Goal: Transaction & Acquisition: Purchase product/service

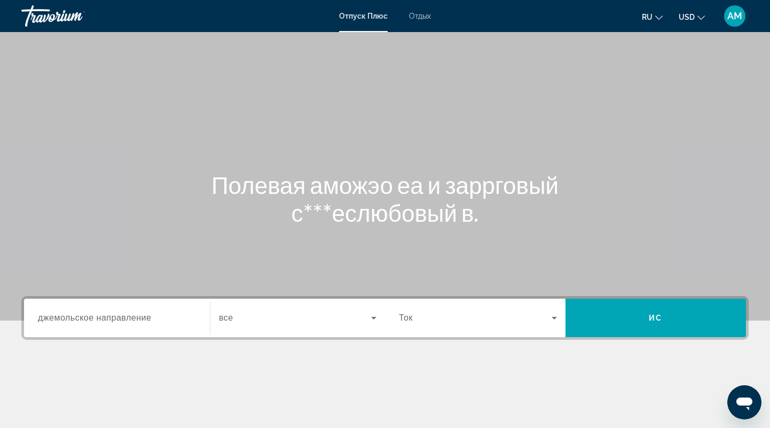
click at [116, 327] on div "Search widget" at bounding box center [117, 318] width 158 height 30
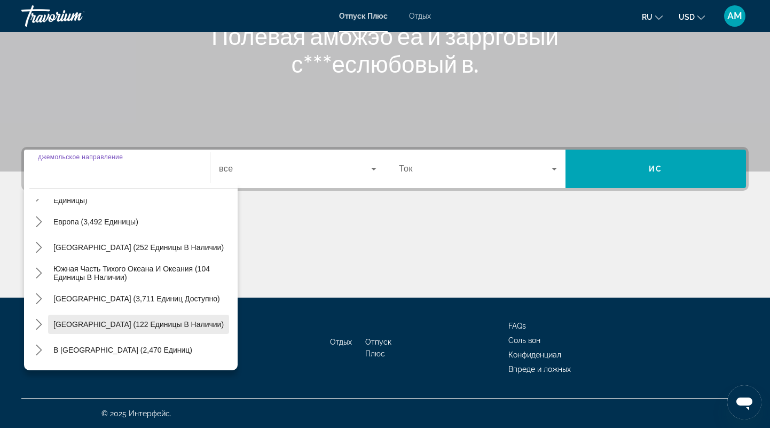
scroll to position [173, 0]
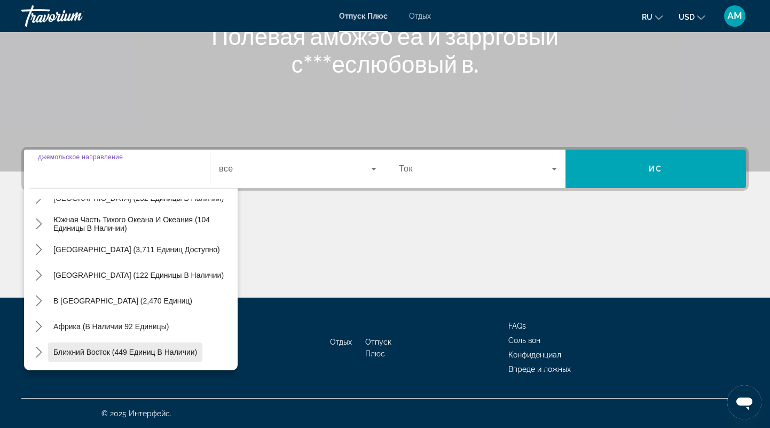
click at [175, 355] on span "Ближний Восток (449 единиц в наличии)" at bounding box center [125, 352] width 144 height 9
type input "**********"
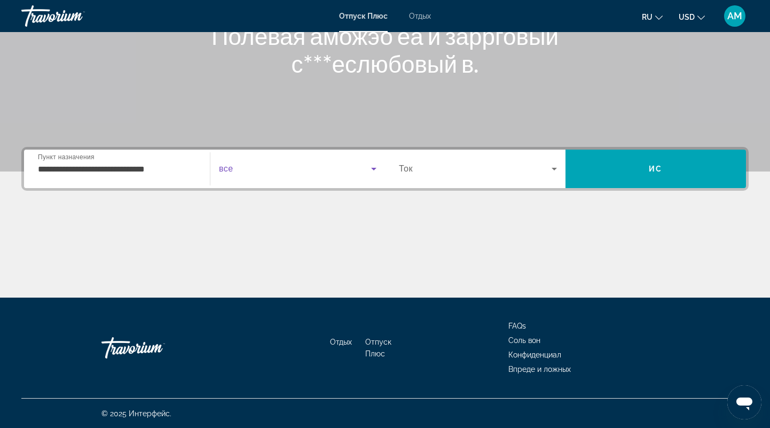
click at [245, 167] on span "Поиск виджет" at bounding box center [295, 168] width 152 height 13
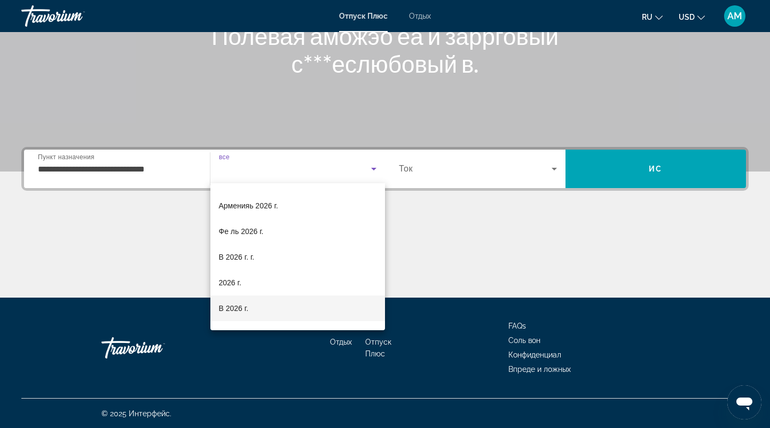
scroll to position [70, 0]
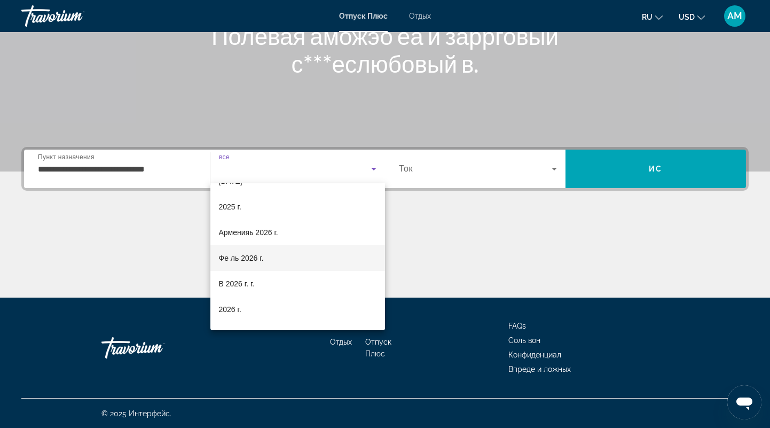
click at [257, 257] on span "Фе ль 2026 г." at bounding box center [241, 258] width 45 height 13
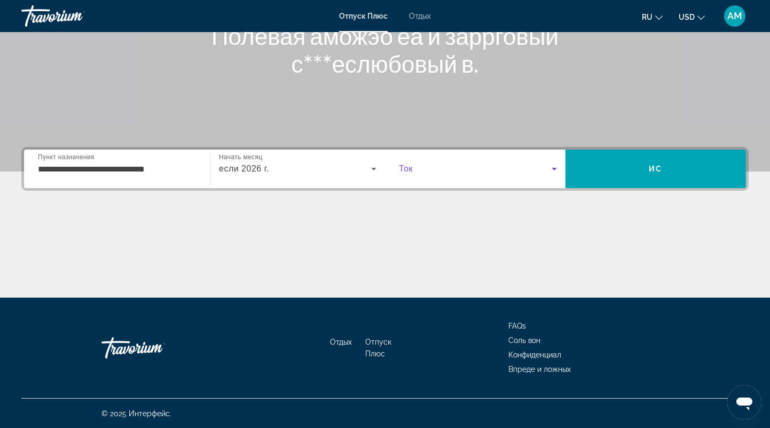
click at [461, 163] on span "Поиск виджет" at bounding box center [475, 168] width 153 height 13
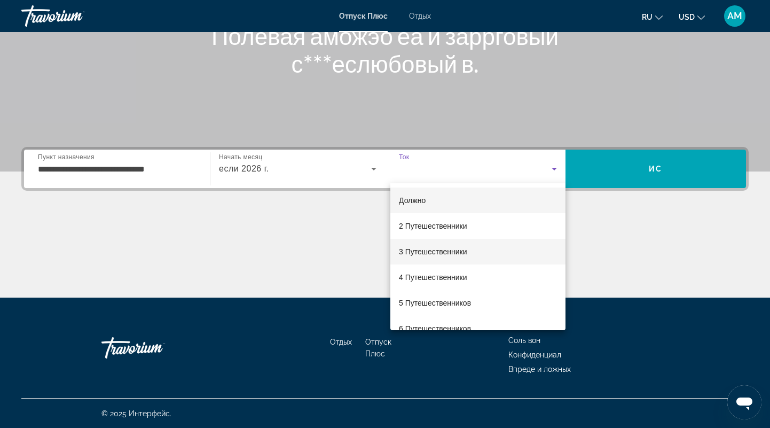
click at [436, 248] on span "3 Путешественники" at bounding box center [433, 251] width 68 height 13
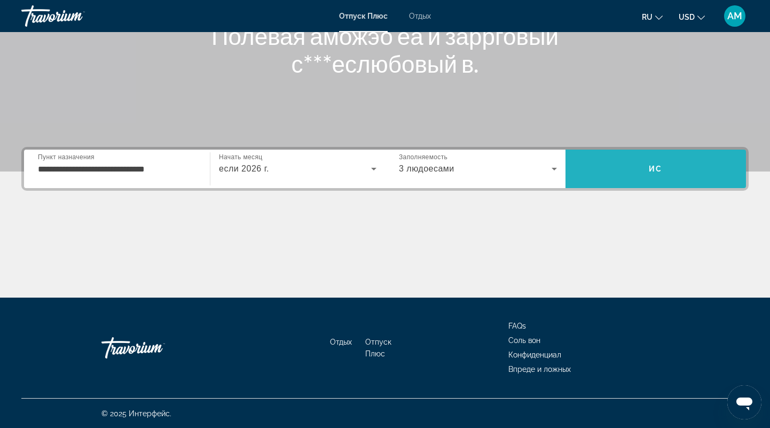
click at [634, 164] on span "Поиск" at bounding box center [656, 169] width 181 height 26
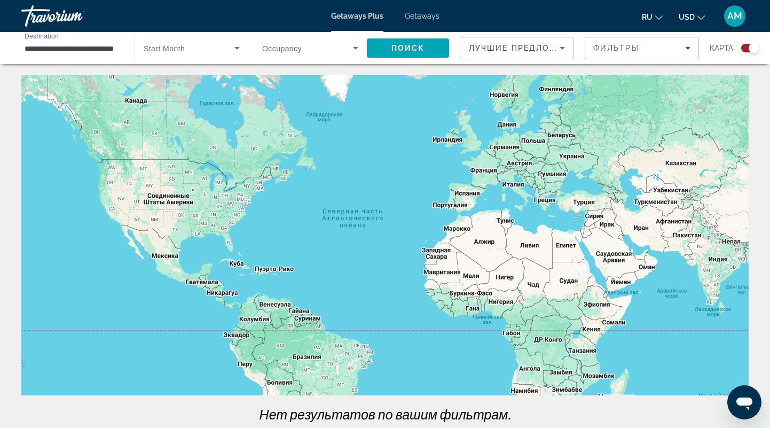
click at [74, 49] on input "**********" at bounding box center [73, 48] width 96 height 13
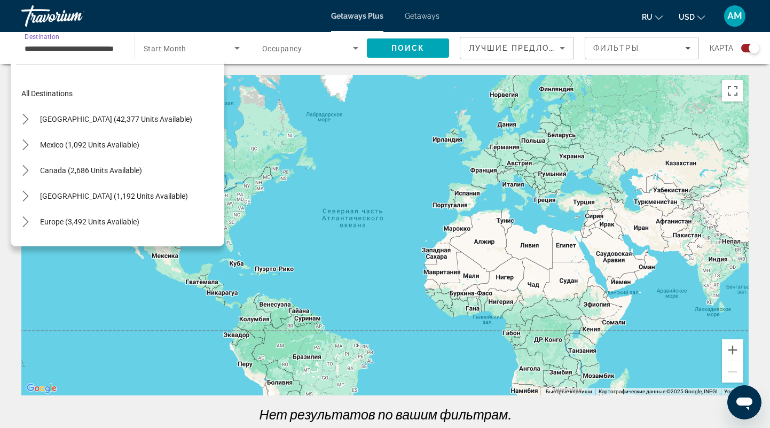
scroll to position [243, 0]
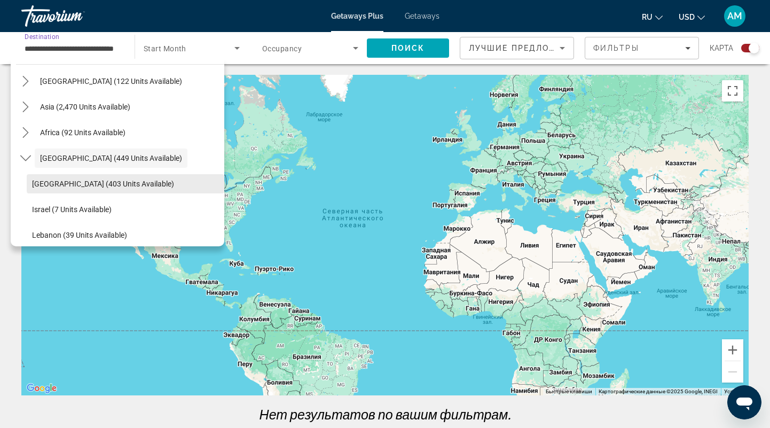
click at [56, 183] on span "Egypt (403 units available)" at bounding box center [103, 183] width 142 height 9
type input "**********"
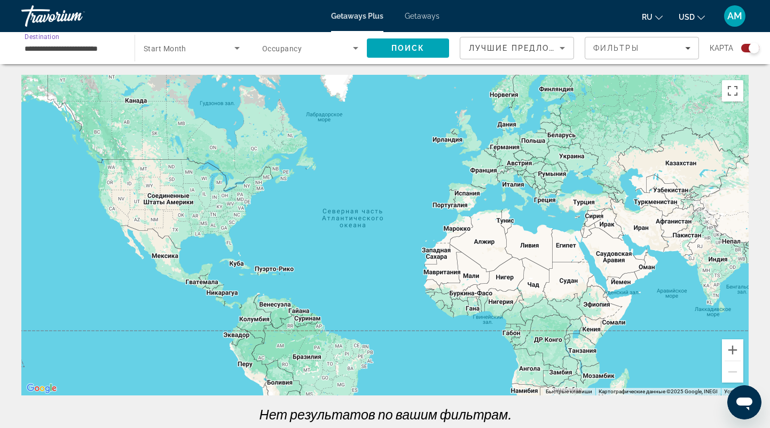
click at [224, 49] on span "Search widget" at bounding box center [189, 48] width 91 height 13
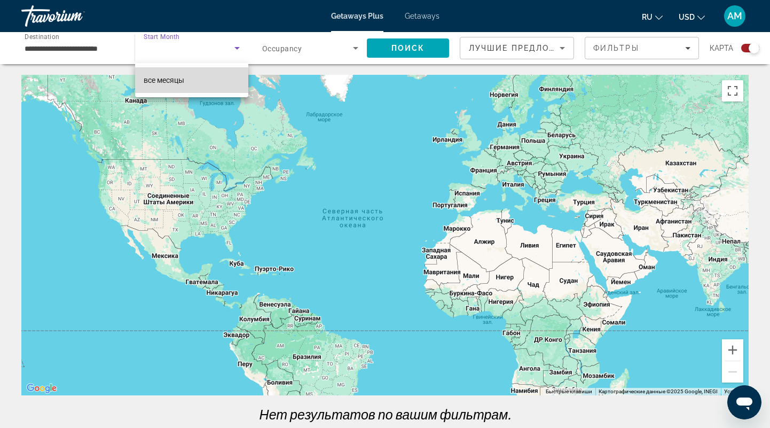
click at [211, 80] on mat-option "все месяцы" at bounding box center [191, 80] width 113 height 26
click at [418, 17] on span "Getaways" at bounding box center [422, 16] width 35 height 9
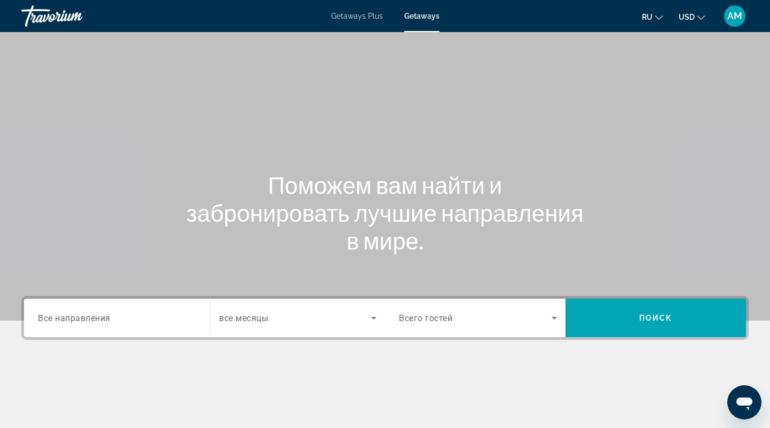
click at [105, 316] on span "Все направления" at bounding box center [74, 317] width 73 height 10
click at [105, 316] on input "Destination Все направления" at bounding box center [117, 318] width 158 height 13
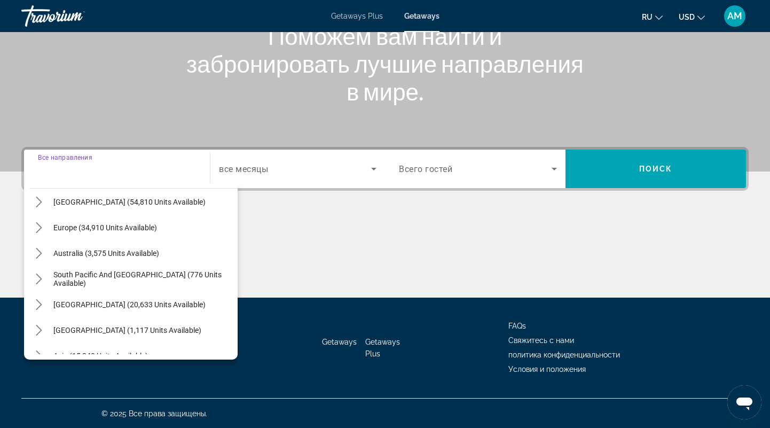
scroll to position [173, 0]
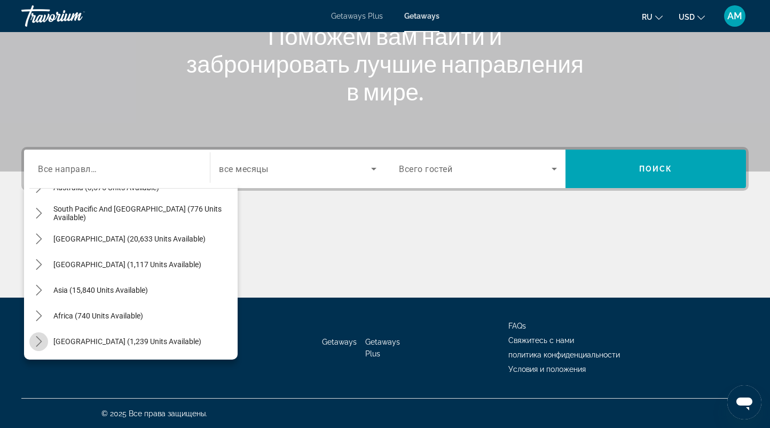
click at [37, 340] on icon "Toggle Middle East (1,239 units available) submenu" at bounding box center [39, 341] width 11 height 11
click at [39, 340] on icon "Toggle Middle East (1,239 units available) submenu" at bounding box center [39, 341] width 11 height 11
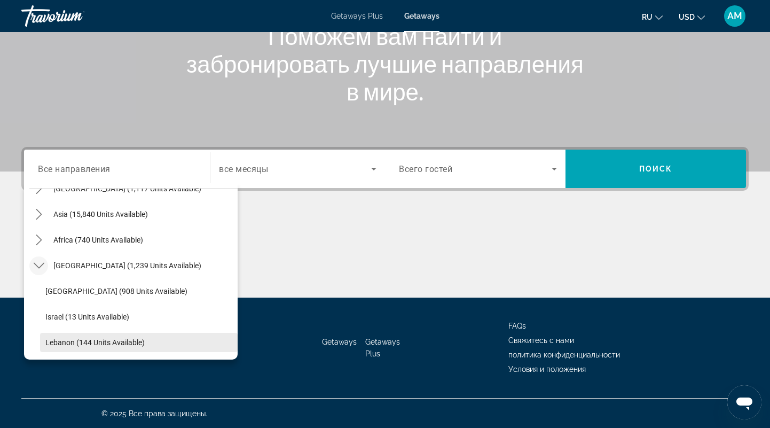
scroll to position [276, 0]
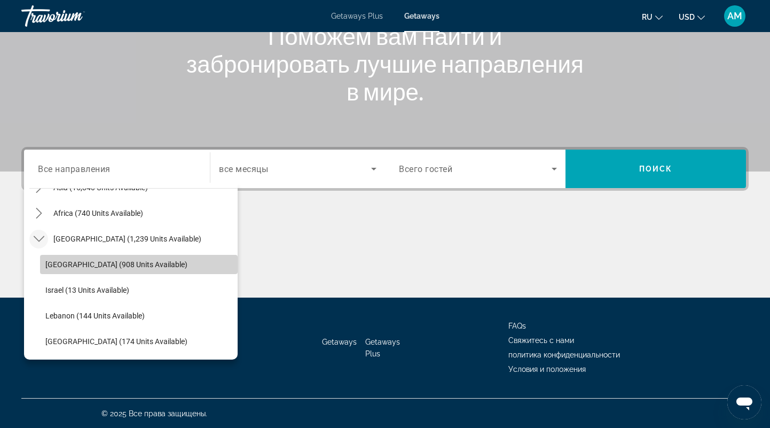
click at [88, 261] on span "Egypt (908 units available)" at bounding box center [116, 264] width 142 height 9
type input "**********"
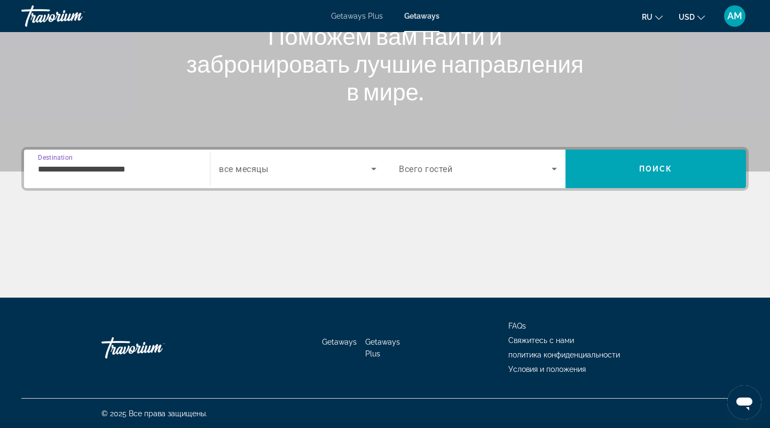
click at [281, 177] on div "Search widget" at bounding box center [298, 169] width 158 height 30
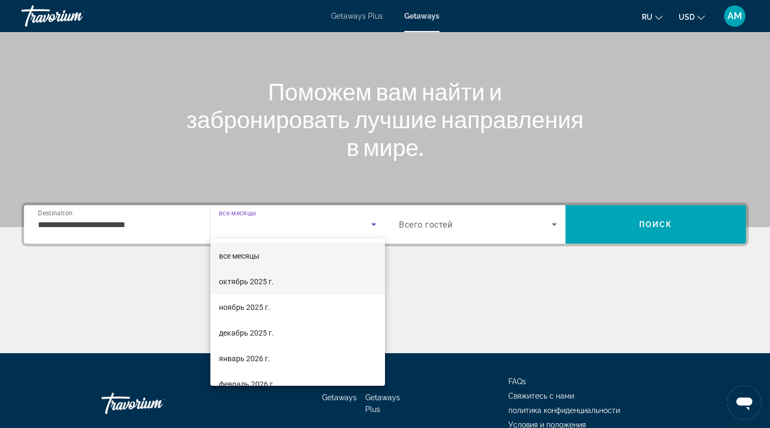
scroll to position [70, 0]
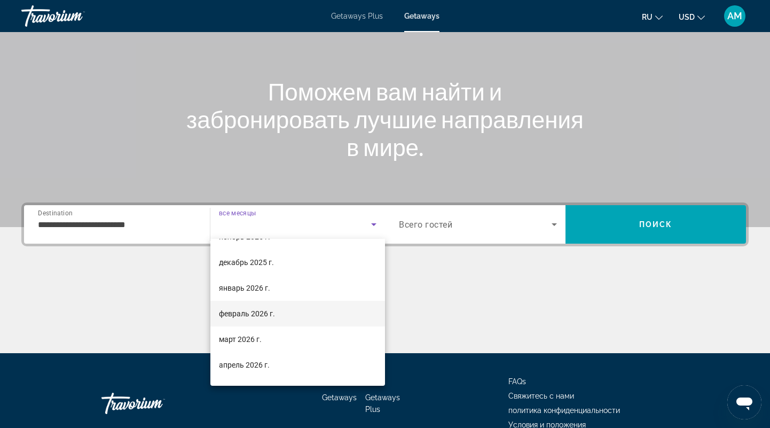
click at [272, 316] on span "февраль 2026 г." at bounding box center [247, 313] width 56 height 13
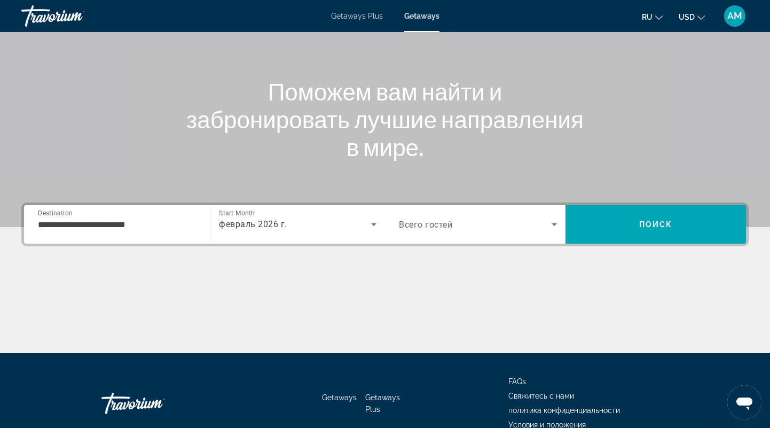
click at [425, 224] on span "Всего гостей" at bounding box center [425, 224] width 53 height 10
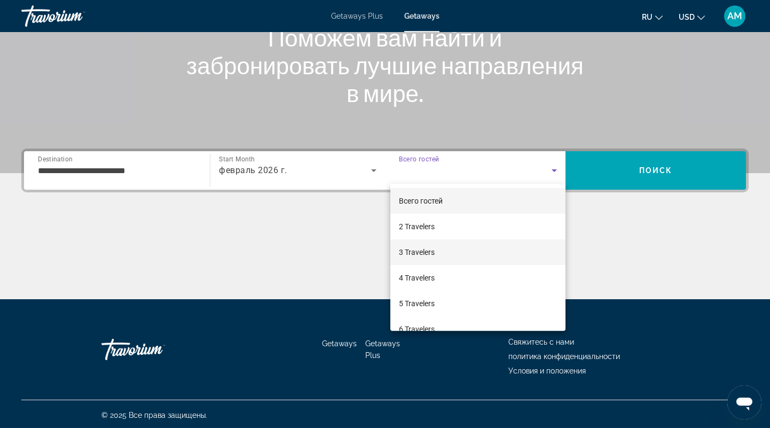
scroll to position [149, 0]
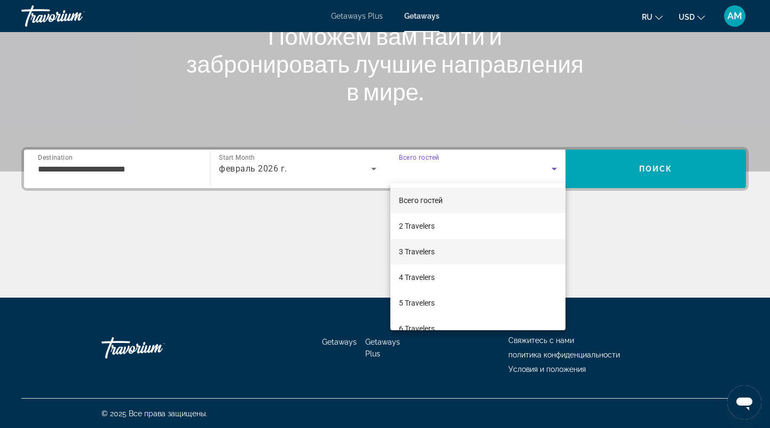
click at [422, 254] on span "3 Travelers" at bounding box center [417, 251] width 36 height 13
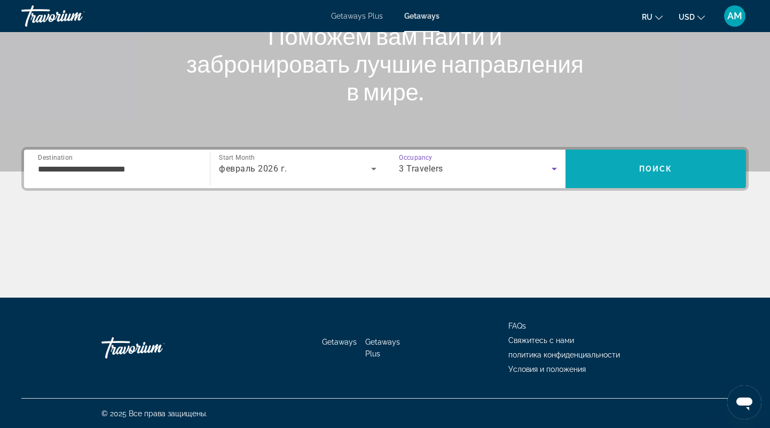
click at [686, 173] on span "Search" at bounding box center [656, 169] width 181 height 26
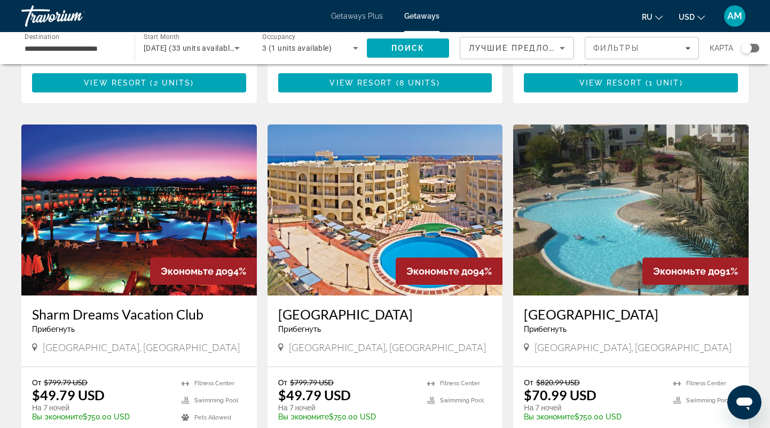
scroll to position [722, 0]
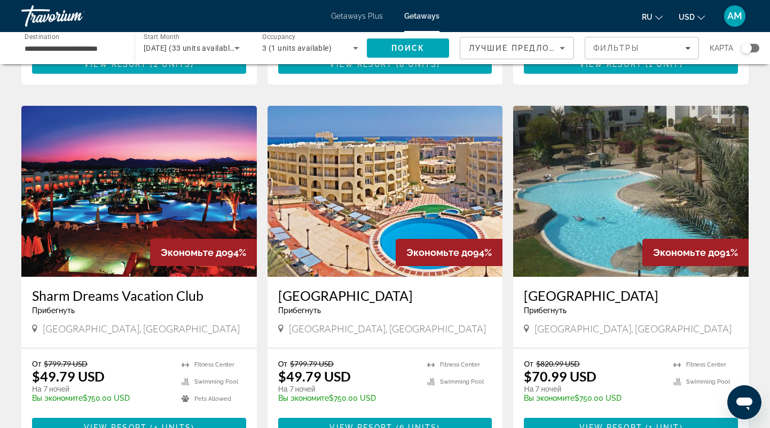
click at [64, 302] on h3 "Sharm Dreams Vacation Club" at bounding box center [139, 295] width 214 height 16
click at [0, 0] on div at bounding box center [0, 0] width 0 height 0
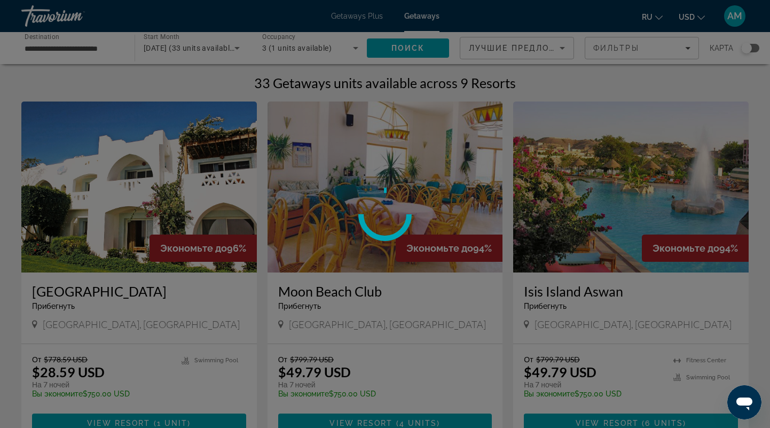
click at [64, 296] on div "**********" at bounding box center [385, 214] width 770 height 428
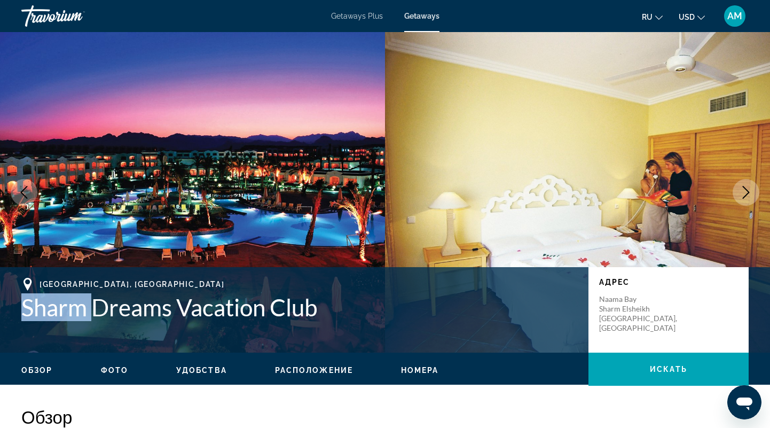
click at [64, 296] on h1 "Sharm Dreams Vacation Club" at bounding box center [299, 307] width 556 height 28
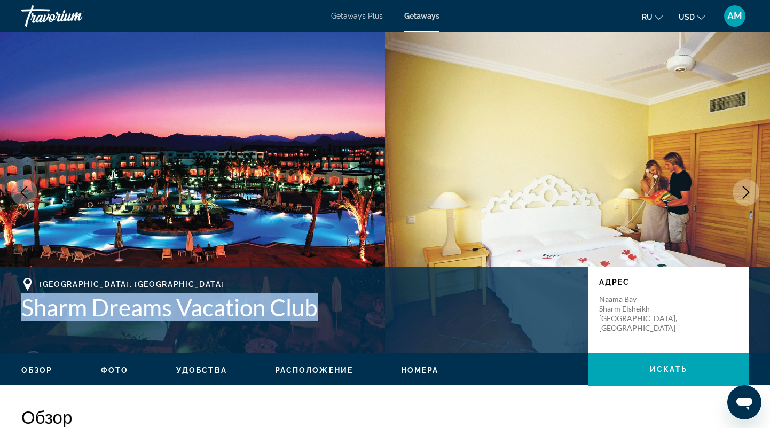
drag, startPoint x: 26, startPoint y: 304, endPoint x: 320, endPoint y: 311, distance: 294.3
click at [320, 311] on h1 "Sharm Dreams Vacation Club" at bounding box center [299, 307] width 556 height 28
copy h1 "Sharm Dreams Vacation Club"
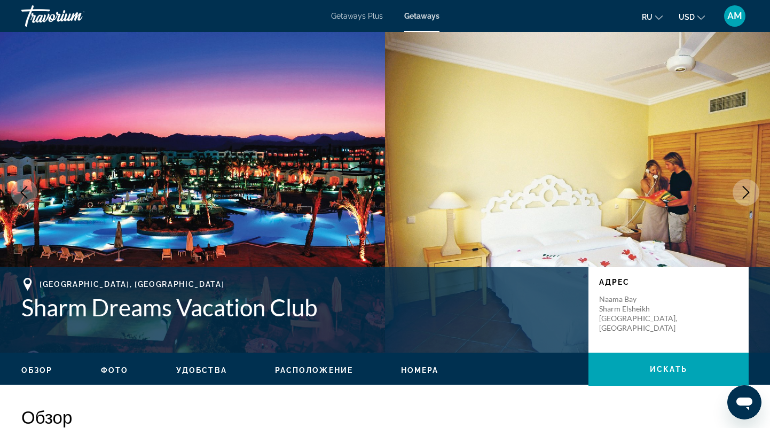
click at [278, 279] on div "South Sinai, Egypt" at bounding box center [299, 284] width 556 height 13
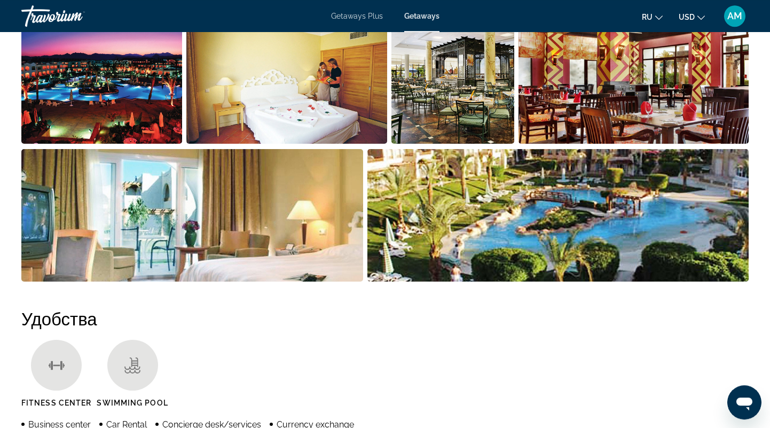
scroll to position [611, 0]
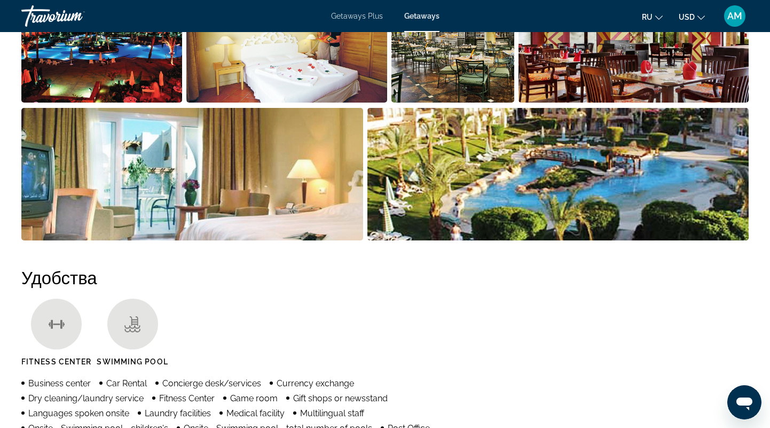
click at [203, 145] on img "Open full-screen image slider" at bounding box center [192, 174] width 342 height 132
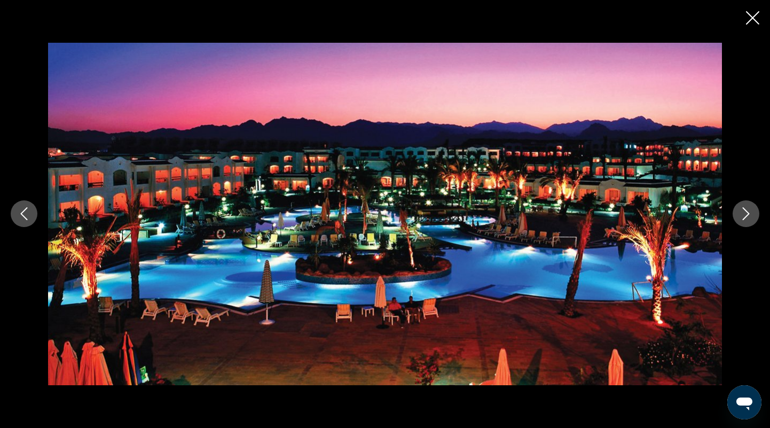
click at [742, 213] on icon "Next image" at bounding box center [746, 213] width 13 height 13
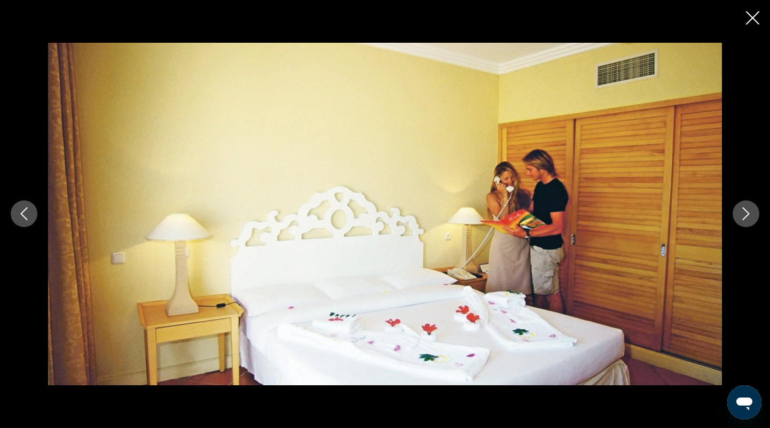
click at [742, 213] on icon "Next image" at bounding box center [746, 213] width 13 height 13
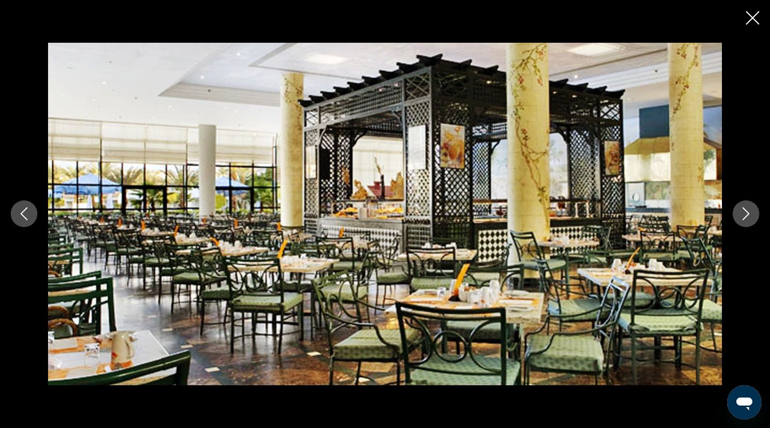
click at [742, 213] on icon "Next image" at bounding box center [746, 213] width 13 height 13
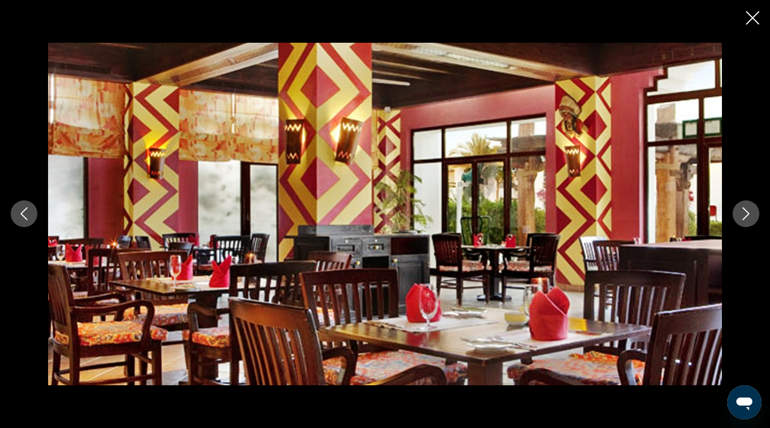
click at [742, 213] on icon "Next image" at bounding box center [746, 213] width 13 height 13
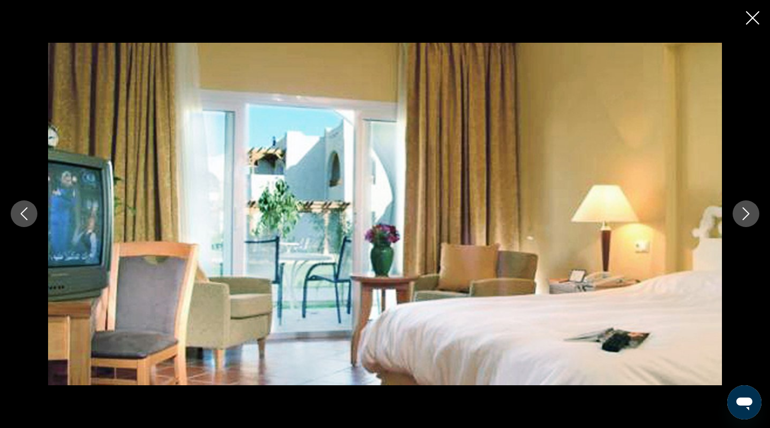
click at [742, 213] on icon "Next image" at bounding box center [746, 213] width 13 height 13
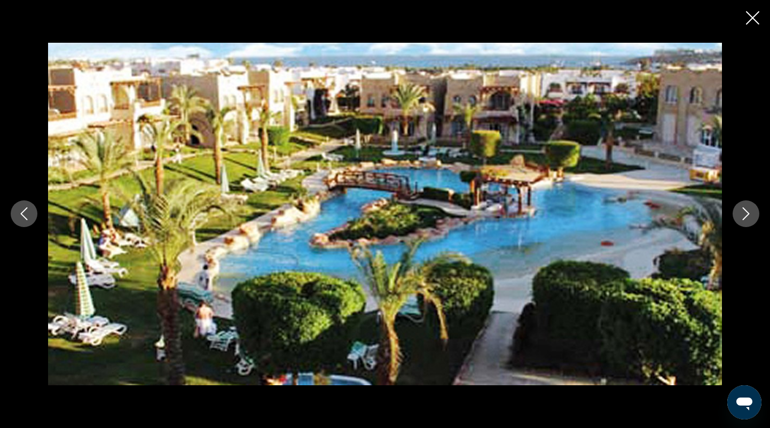
click at [742, 213] on icon "Next image" at bounding box center [746, 213] width 13 height 13
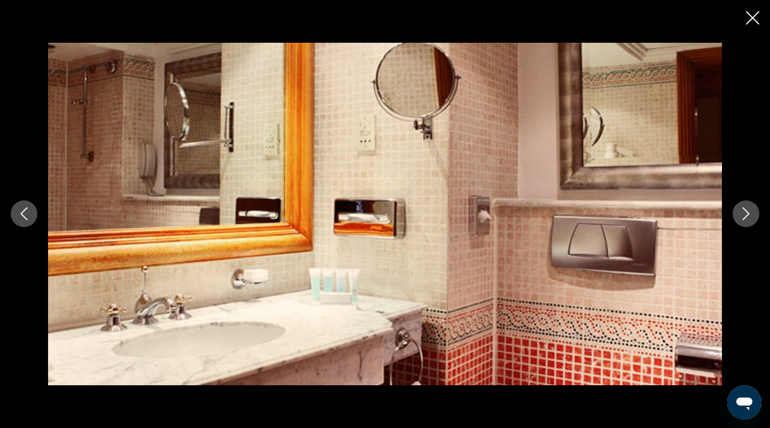
click at [742, 213] on icon "Next image" at bounding box center [746, 213] width 13 height 13
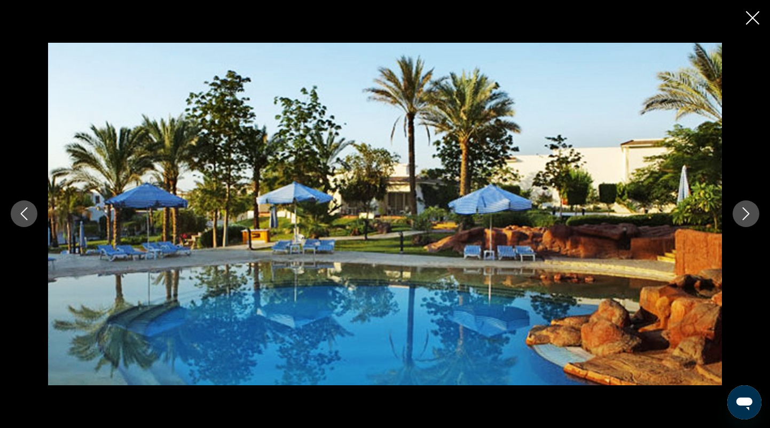
click at [742, 213] on icon "Next image" at bounding box center [746, 213] width 13 height 13
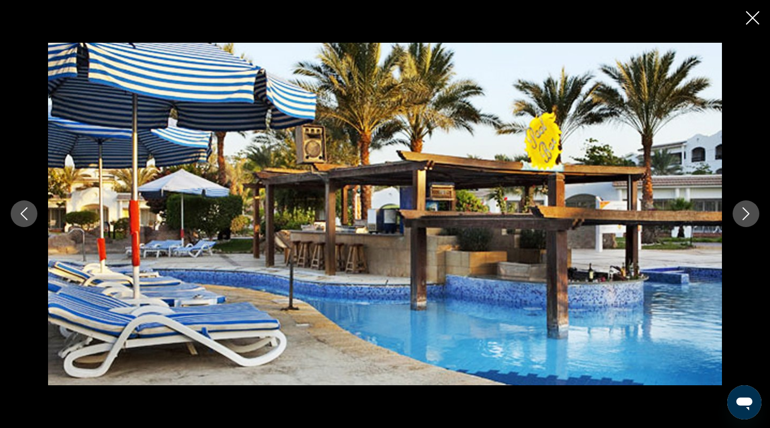
click at [742, 213] on icon "Next image" at bounding box center [746, 213] width 13 height 13
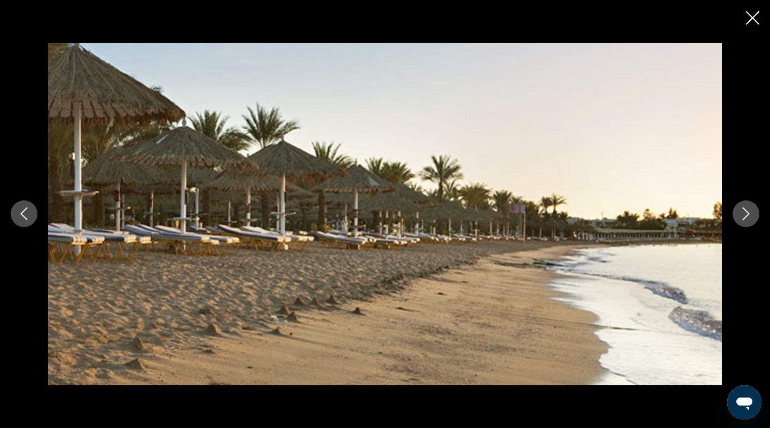
click at [756, 20] on icon "Close slideshow" at bounding box center [752, 17] width 13 height 13
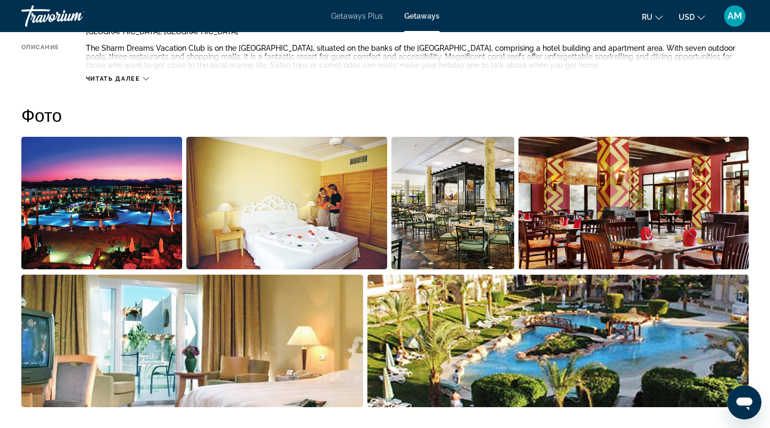
scroll to position [500, 0]
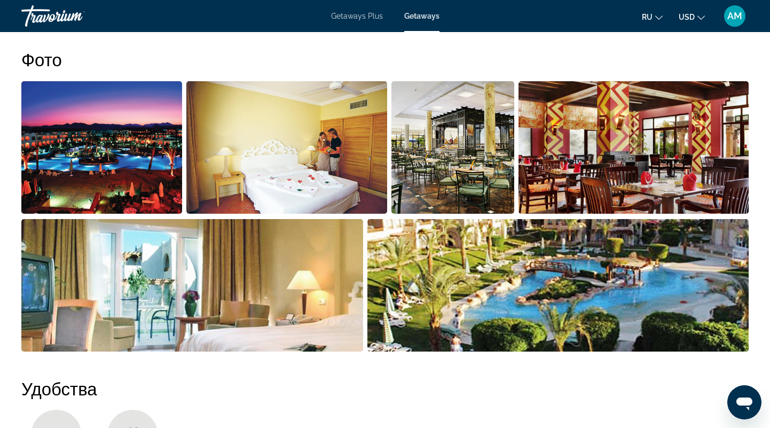
click at [467, 271] on img "Open full-screen image slider" at bounding box center [558, 285] width 382 height 132
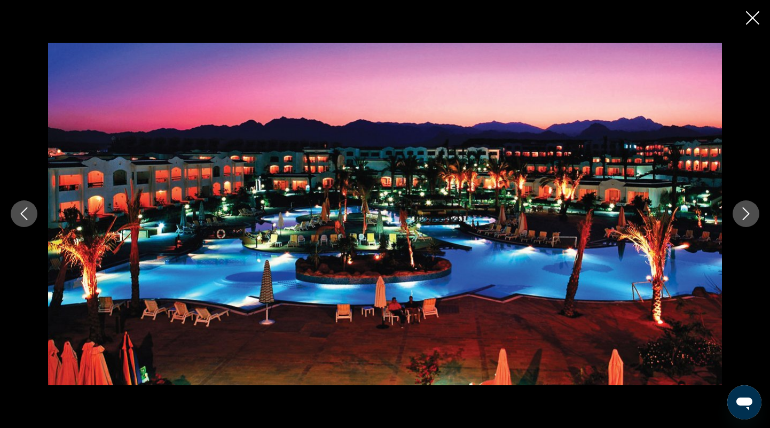
click at [735, 216] on button "Next image" at bounding box center [746, 213] width 27 height 27
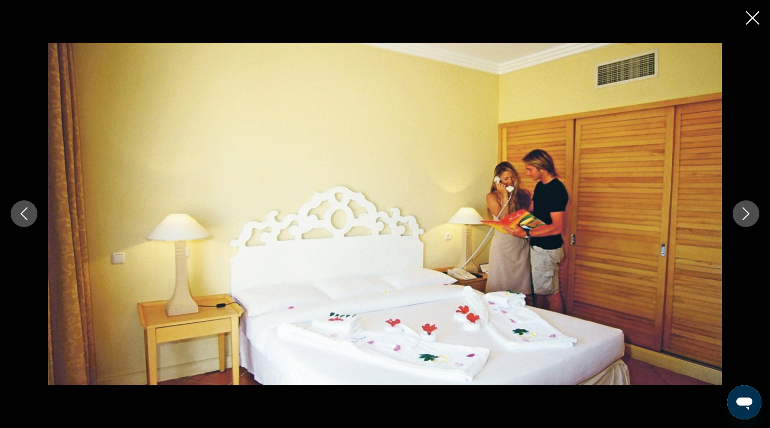
click at [735, 216] on button "Next image" at bounding box center [746, 213] width 27 height 27
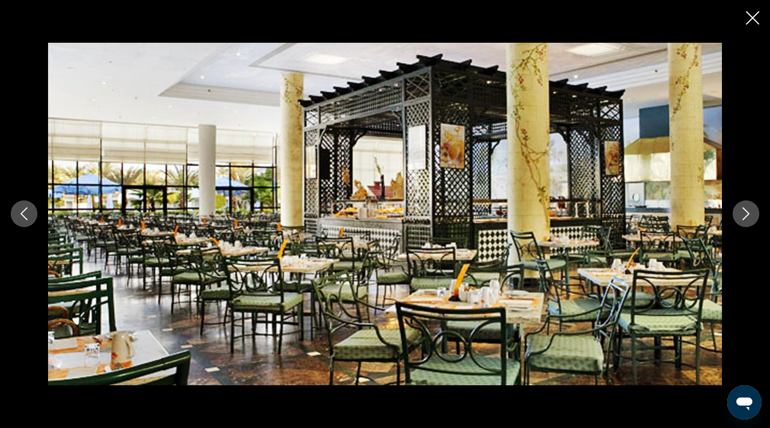
click at [735, 216] on button "Next image" at bounding box center [746, 213] width 27 height 27
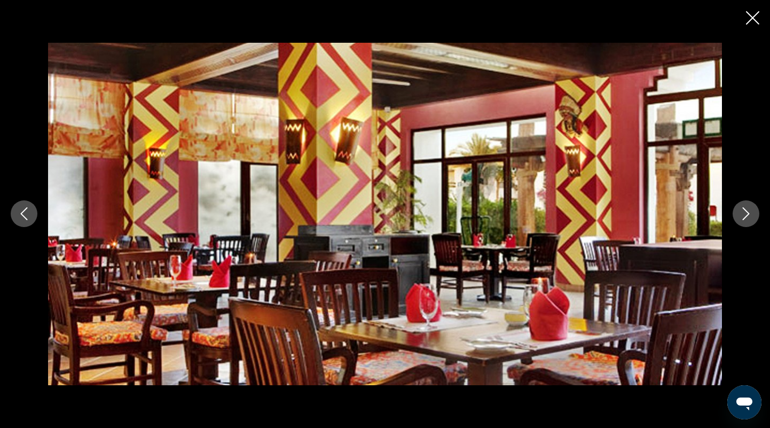
click at [735, 216] on button "Next image" at bounding box center [746, 213] width 27 height 27
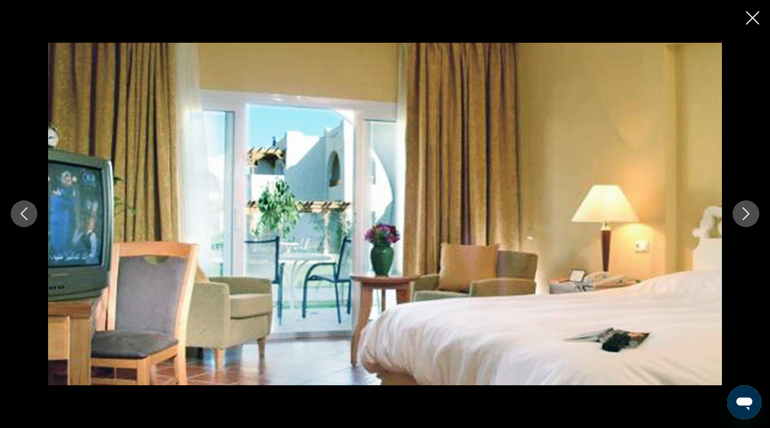
click at [735, 216] on button "Next image" at bounding box center [746, 213] width 27 height 27
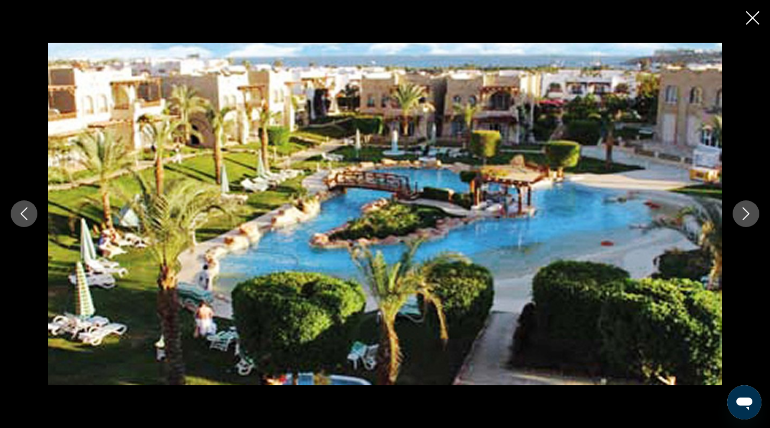
click at [750, 19] on icon "Close slideshow" at bounding box center [752, 17] width 13 height 13
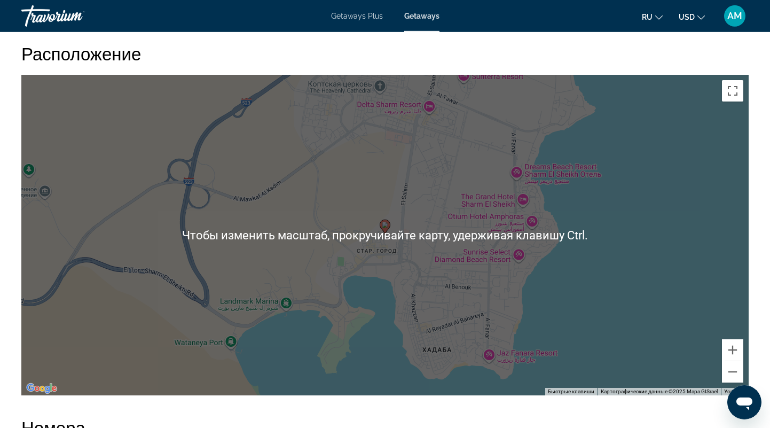
scroll to position [1300, 0]
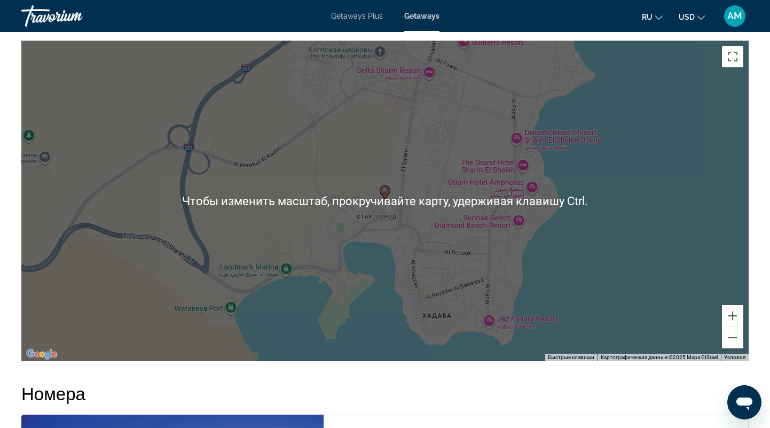
click at [395, 193] on div "Чтобы активировать перетаскивание с помощью клавиатуры, нажмите Alt + Ввод. Пос…" at bounding box center [384, 201] width 727 height 320
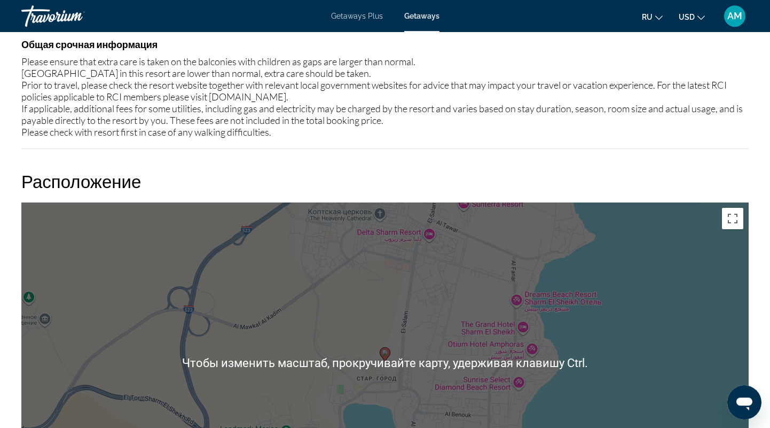
scroll to position [1134, 0]
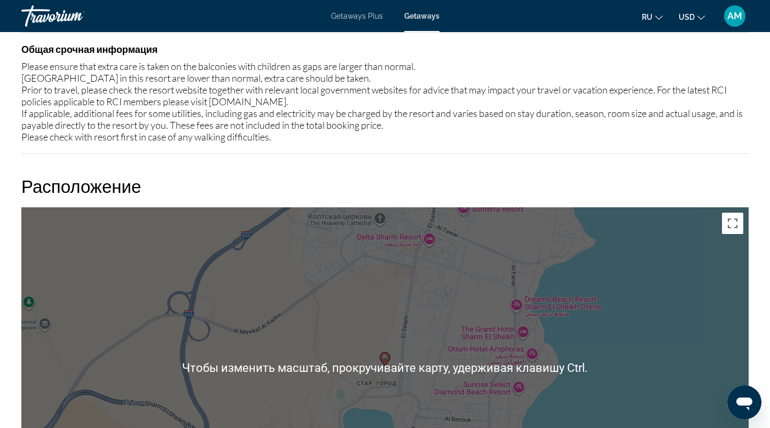
click at [359, 310] on div "Чтобы активировать перетаскивание с помощью клавиатуры, нажмите Alt + Ввод. Пос…" at bounding box center [384, 367] width 727 height 320
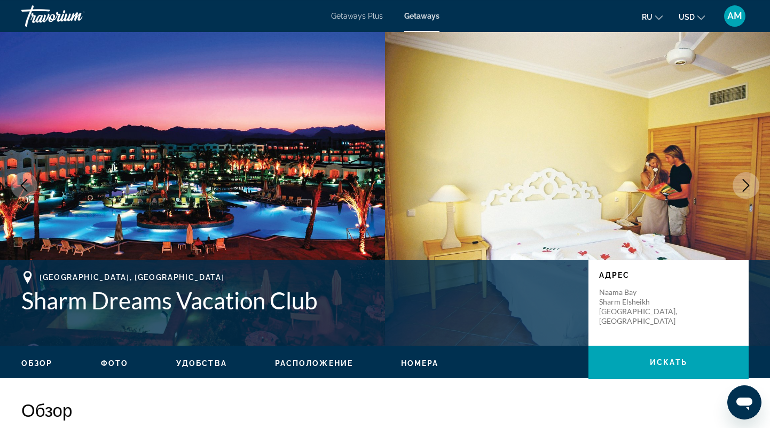
scroll to position [0, 0]
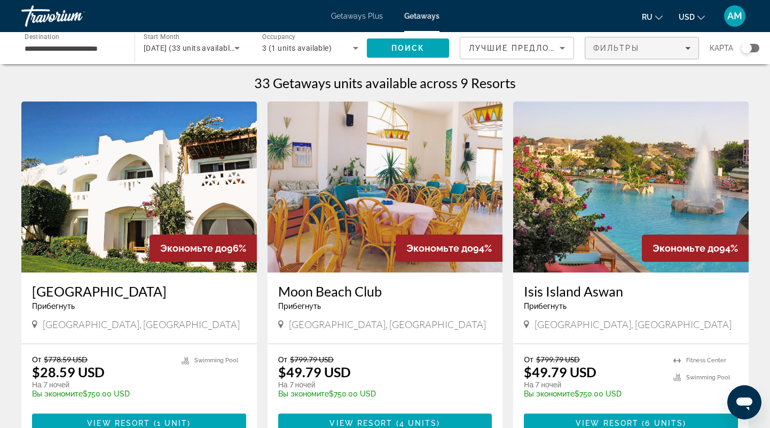
click at [602, 49] on span "Фильтры" at bounding box center [616, 48] width 46 height 9
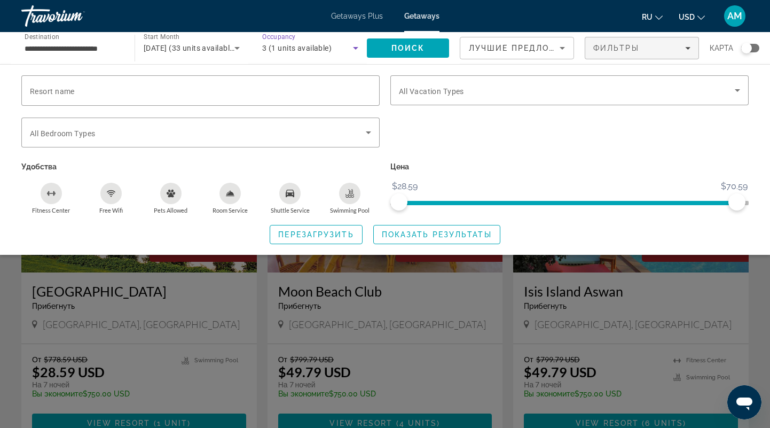
click at [351, 48] on icon "Search widget" at bounding box center [355, 48] width 13 height 13
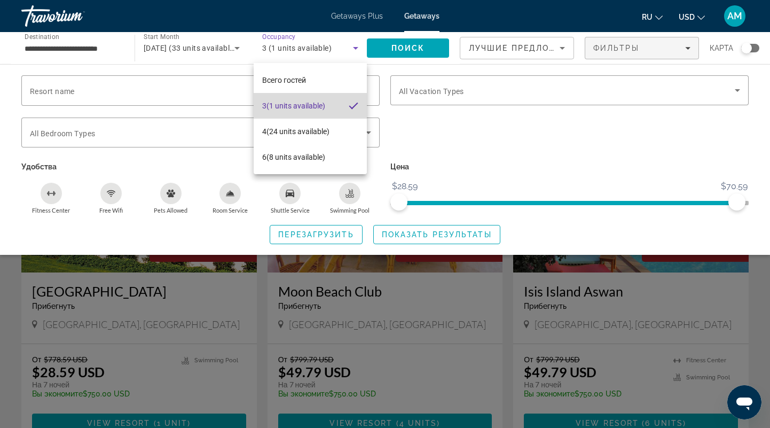
click at [325, 107] on span "3 (1 units available)" at bounding box center [293, 105] width 63 height 13
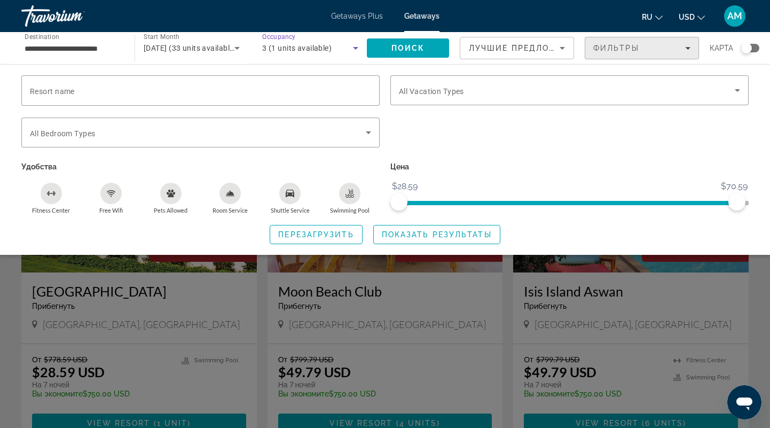
click at [607, 43] on span "Filters" at bounding box center [641, 48] width 113 height 26
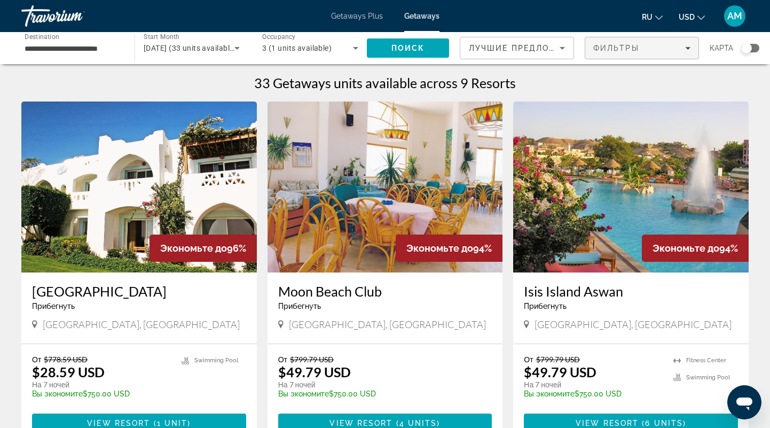
click at [688, 46] on icon "Filters" at bounding box center [687, 47] width 5 height 5
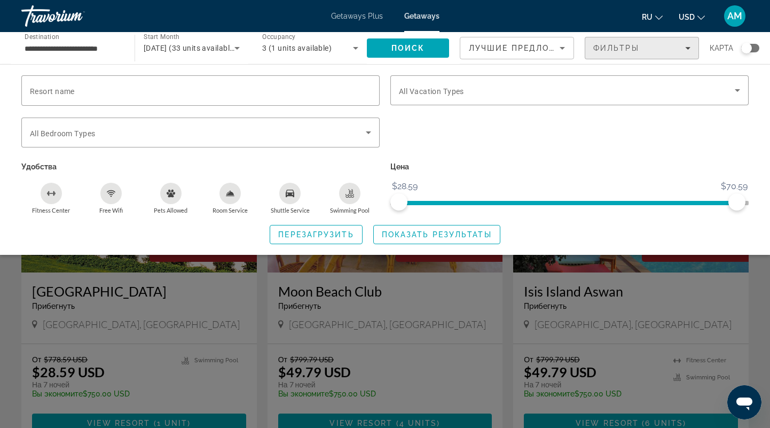
click at [688, 46] on icon "Filters" at bounding box center [687, 47] width 5 height 5
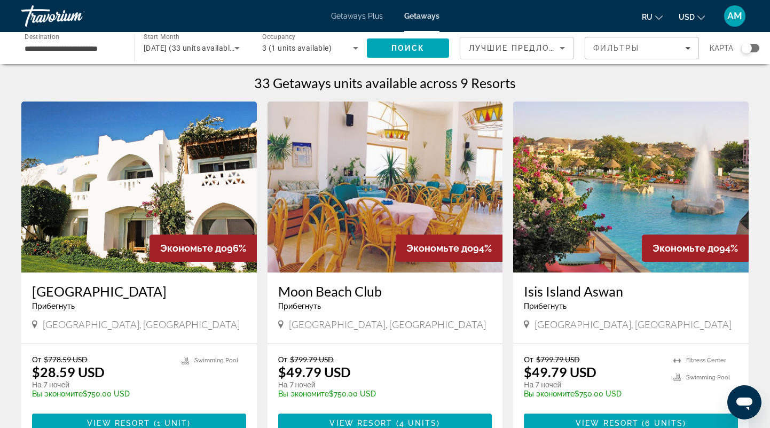
click at [559, 47] on icon "Sort by" at bounding box center [562, 48] width 13 height 13
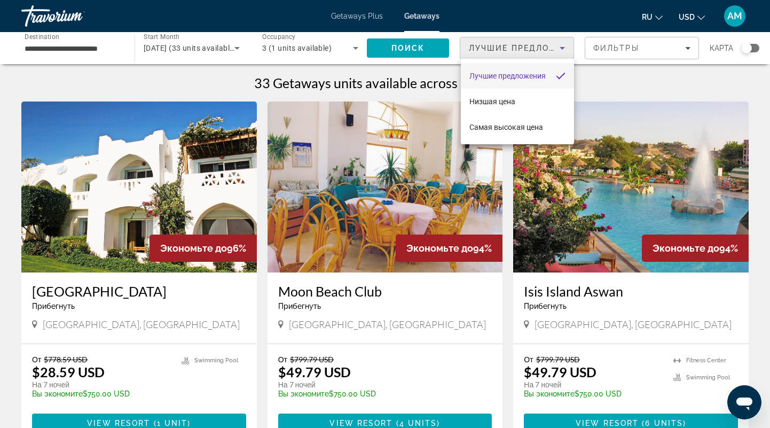
click at [657, 82] on div at bounding box center [385, 214] width 770 height 428
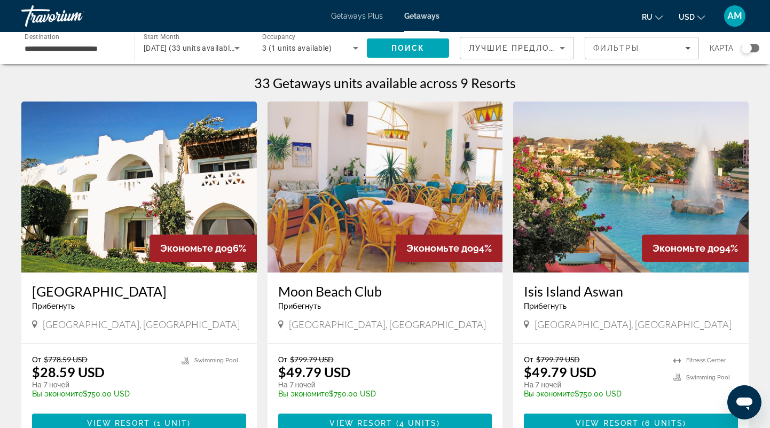
click at [420, 18] on span "Getaways" at bounding box center [421, 16] width 35 height 9
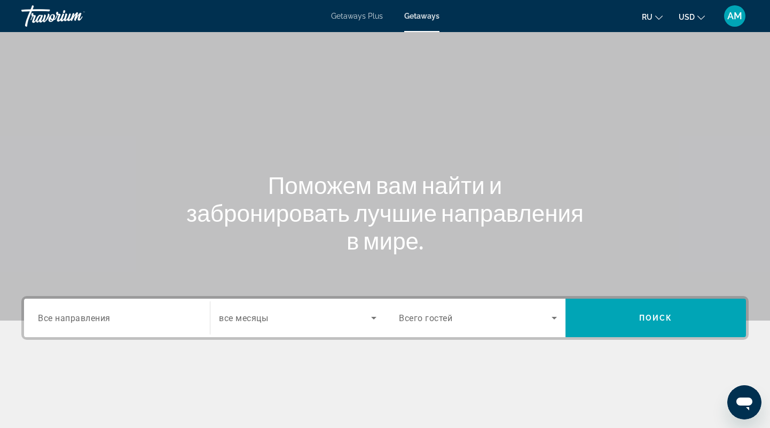
click at [87, 320] on span "Все направления" at bounding box center [74, 317] width 73 height 10
click at [87, 320] on input "Destination Все направления" at bounding box center [117, 318] width 158 height 13
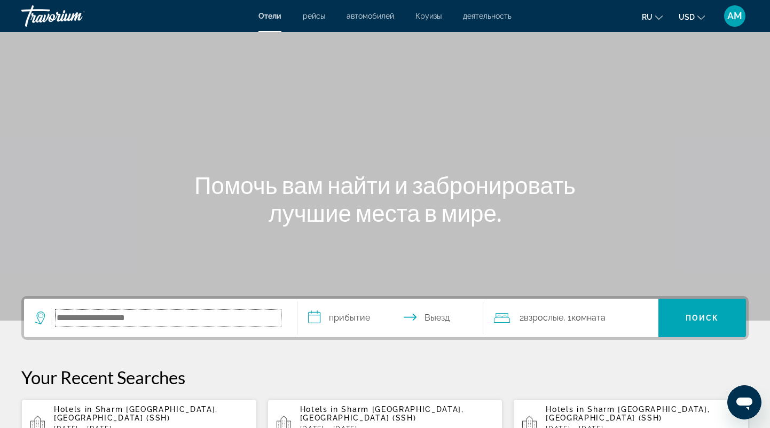
click at [118, 316] on input "Search hotel destination" at bounding box center [168, 318] width 225 height 16
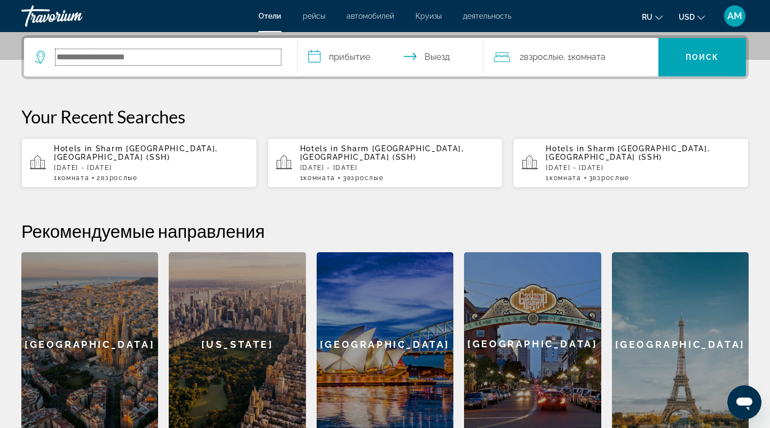
scroll to position [261, 0]
type input "*"
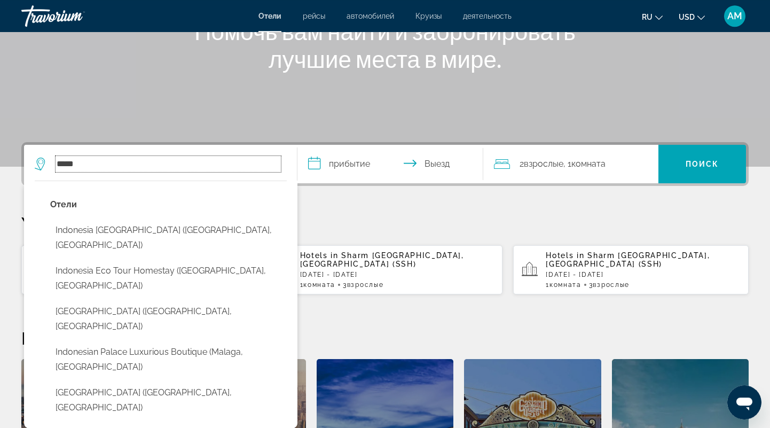
scroll to position [150, 0]
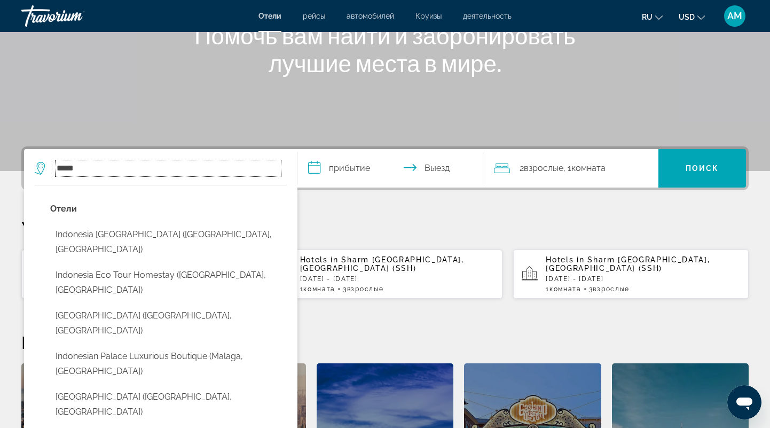
click at [106, 167] on input "*****" at bounding box center [168, 168] width 225 height 16
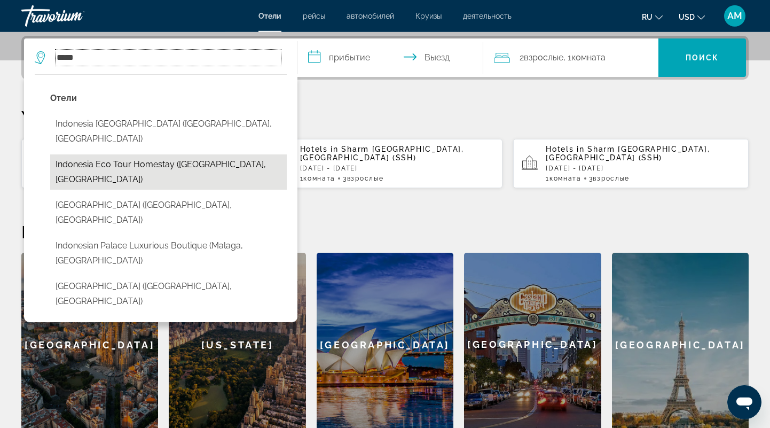
scroll to position [261, 0]
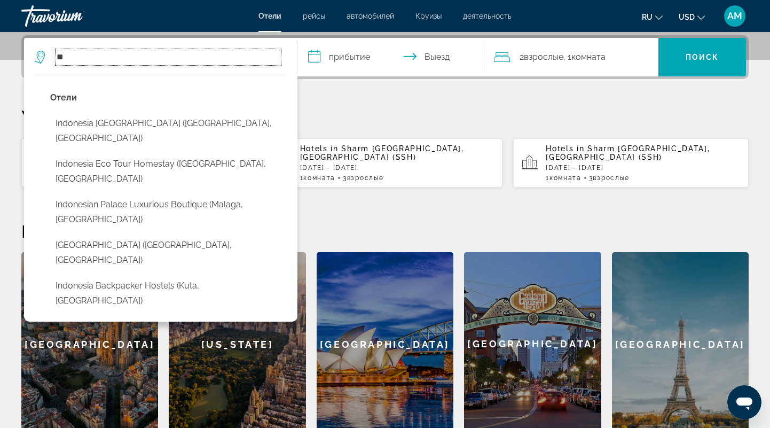
type input "*"
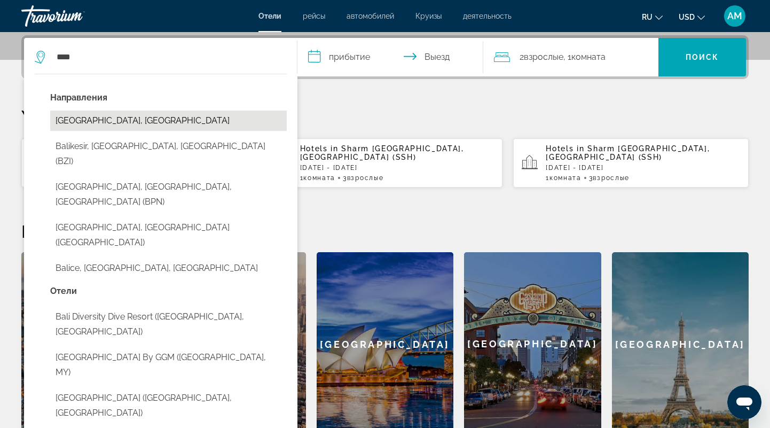
click at [116, 120] on button "Bali Island, Indonesia" at bounding box center [168, 121] width 237 height 20
type input "**********"
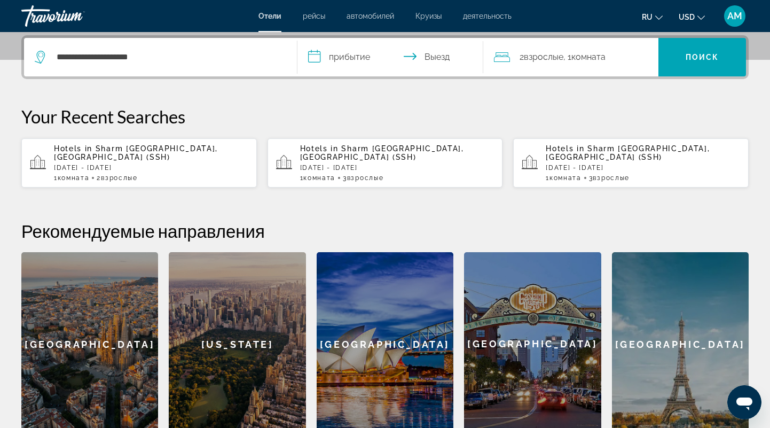
click at [354, 52] on input "**********" at bounding box center [392, 59] width 190 height 42
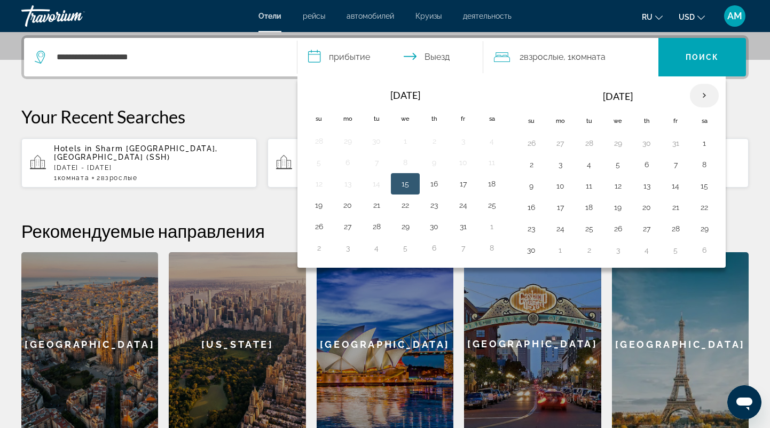
click at [698, 94] on th "Next month" at bounding box center [704, 95] width 29 height 23
click at [690, 92] on th "Next month" at bounding box center [704, 95] width 29 height 23
click at [318, 184] on button "11" at bounding box center [318, 185] width 17 height 15
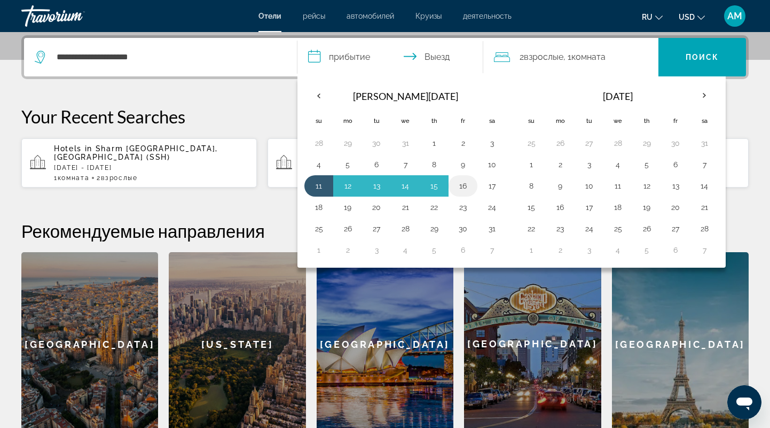
click at [462, 185] on button "16" at bounding box center [462, 185] width 17 height 15
type input "**********"
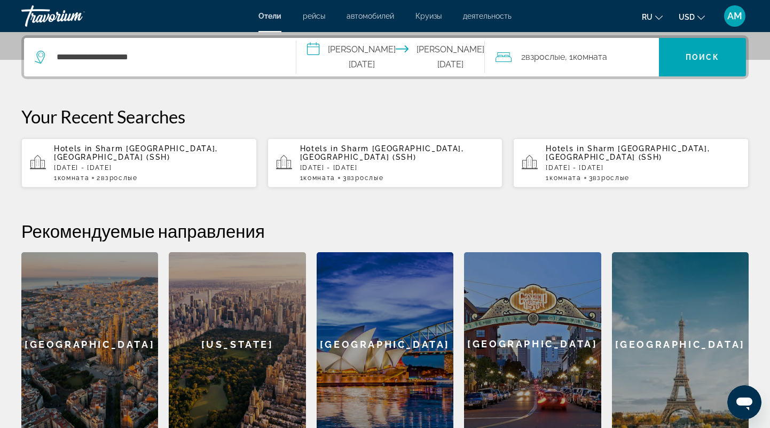
click at [597, 57] on span "Комната" at bounding box center [590, 57] width 34 height 10
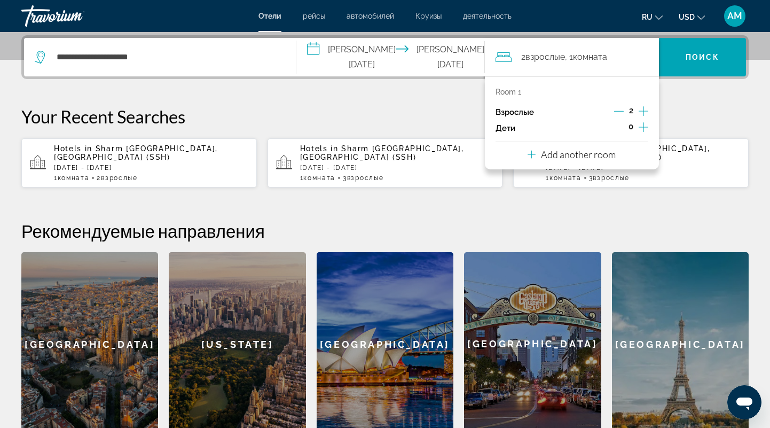
click at [640, 111] on icon "Increment adults" at bounding box center [644, 111] width 10 height 13
click at [688, 56] on span "Поиск" at bounding box center [703, 57] width 34 height 9
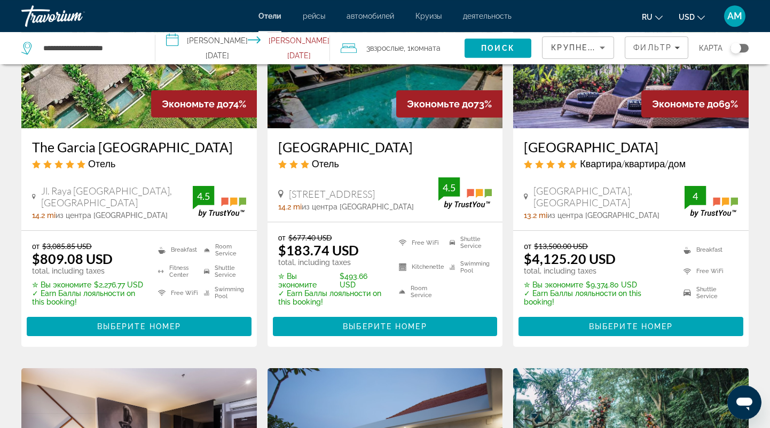
scroll to position [500, 0]
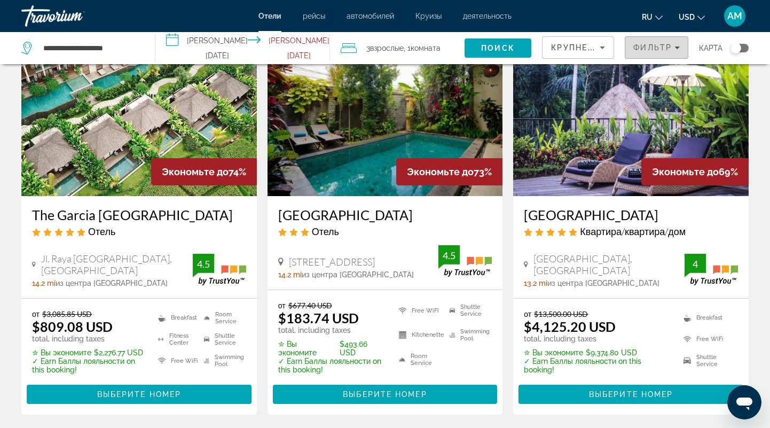
click at [650, 51] on span "Фильтр" at bounding box center [652, 47] width 38 height 9
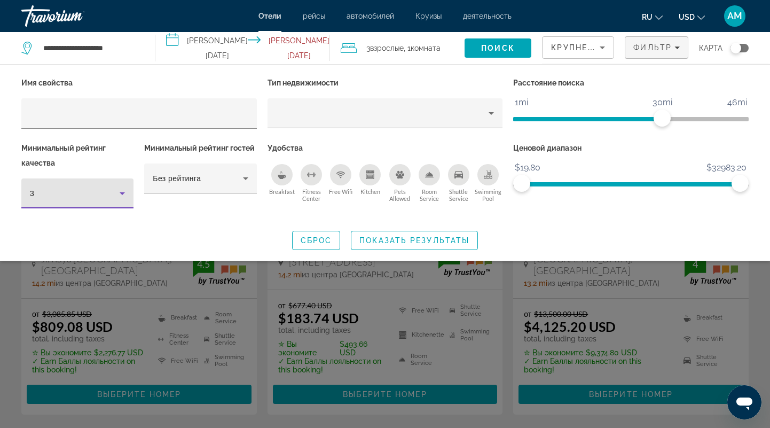
click at [114, 194] on div "3" at bounding box center [75, 193] width 90 height 13
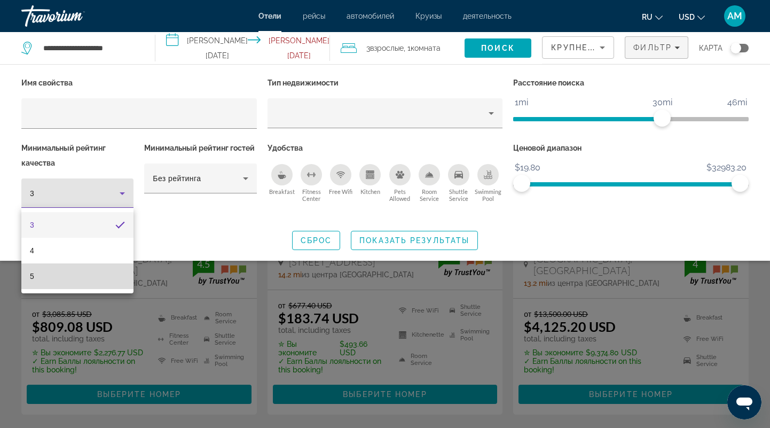
click at [79, 272] on mat-option "5" at bounding box center [77, 276] width 112 height 26
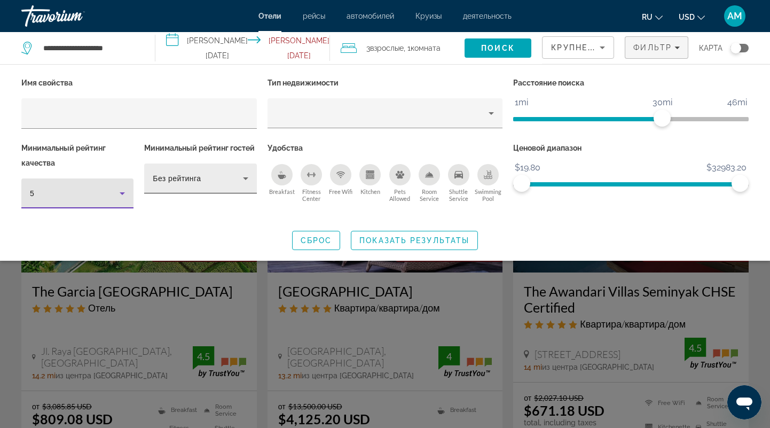
click at [222, 180] on div "Без рейтинга" at bounding box center [198, 178] width 90 height 13
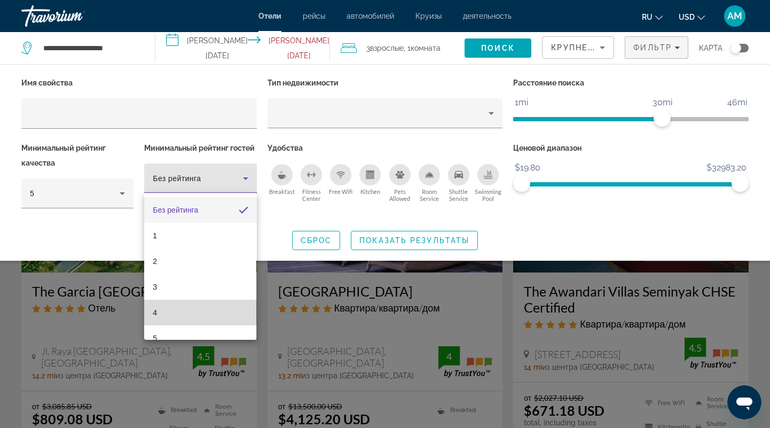
click at [193, 313] on mat-option "4" at bounding box center [200, 313] width 112 height 26
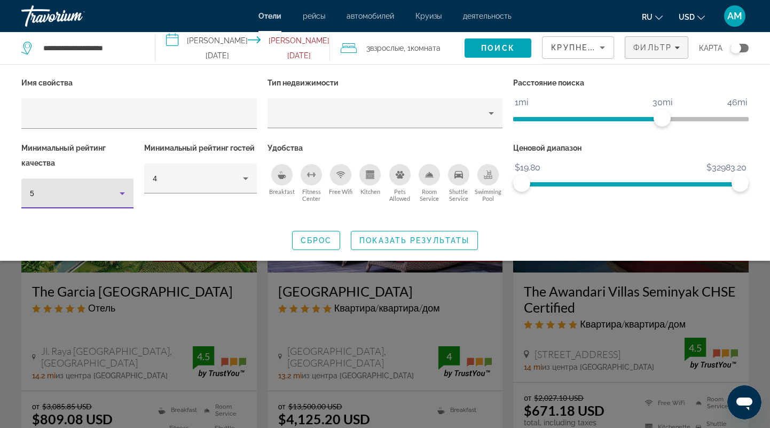
click at [105, 194] on div "5" at bounding box center [75, 193] width 90 height 13
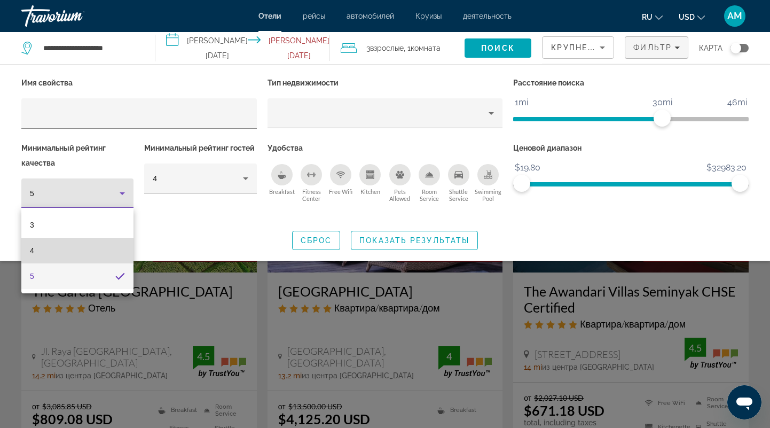
drag, startPoint x: 88, startPoint y: 257, endPoint x: 96, endPoint y: 250, distance: 10.3
click at [88, 257] on mat-option "4" at bounding box center [77, 251] width 112 height 26
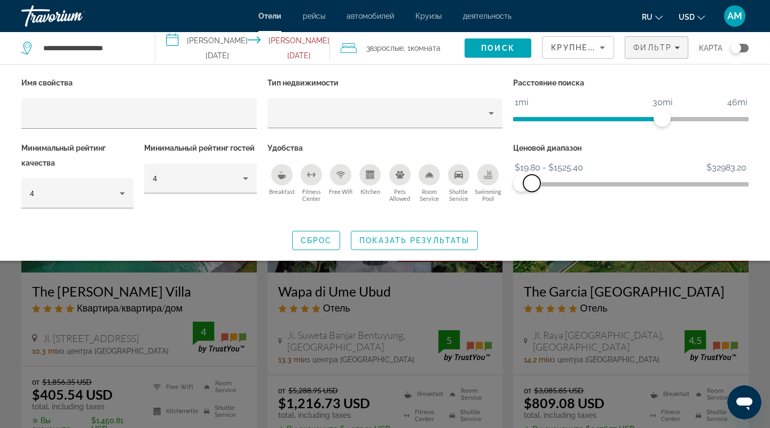
drag, startPoint x: 735, startPoint y: 183, endPoint x: 532, endPoint y: 193, distance: 203.7
click at [532, 193] on div "Ценовой диапазон $19.80 $32983.20 $19.80 $1525.40 $19.80 - $1525.40" at bounding box center [631, 180] width 246 height 80
click at [377, 239] on span "Показать результаты" at bounding box center [414, 240] width 110 height 9
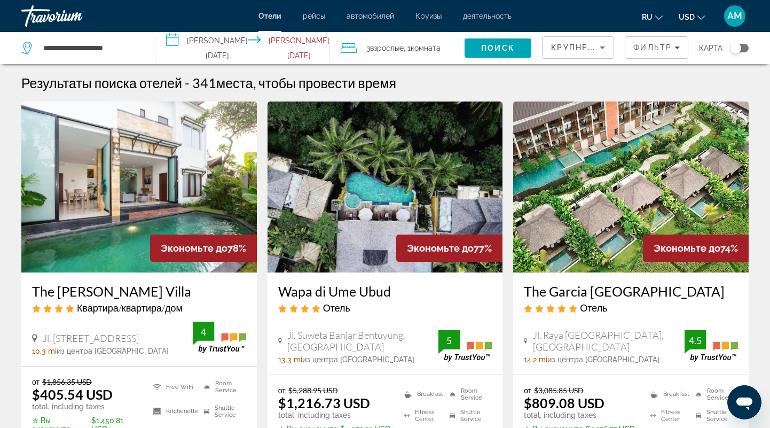
click at [116, 189] on img "Main content" at bounding box center [139, 186] width 236 height 171
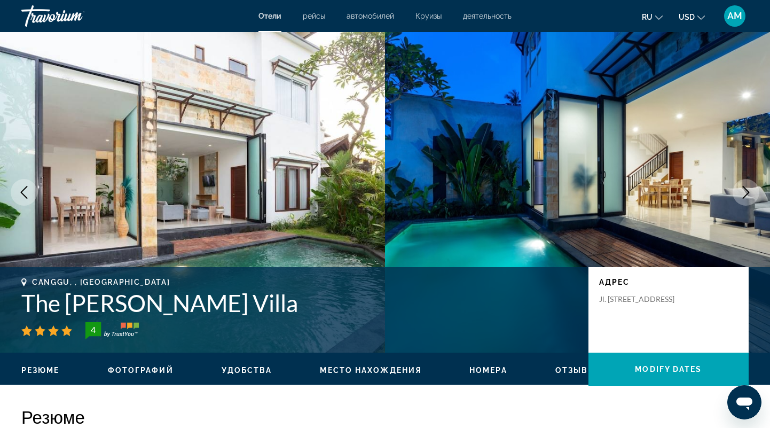
click at [747, 191] on icon "Next image" at bounding box center [746, 192] width 13 height 13
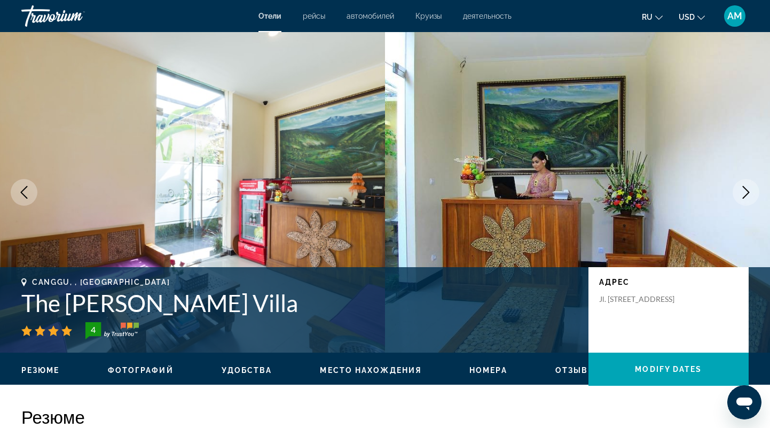
click at [747, 191] on icon "Next image" at bounding box center [746, 192] width 13 height 13
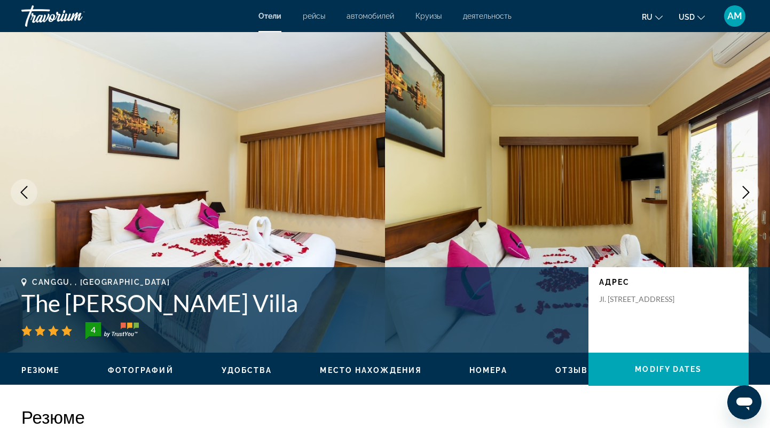
click at [747, 191] on icon "Next image" at bounding box center [746, 192] width 13 height 13
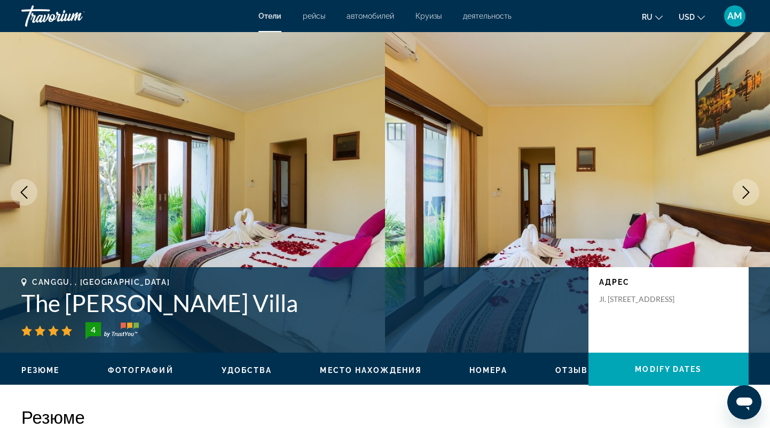
click at [747, 191] on icon "Next image" at bounding box center [746, 192] width 13 height 13
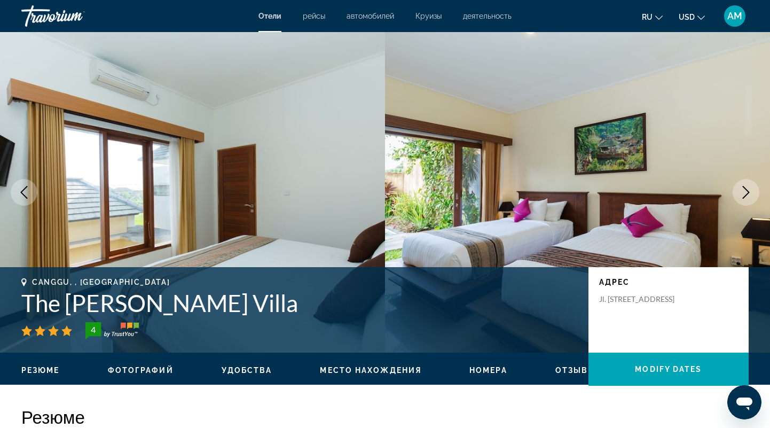
click at [747, 191] on icon "Next image" at bounding box center [746, 192] width 13 height 13
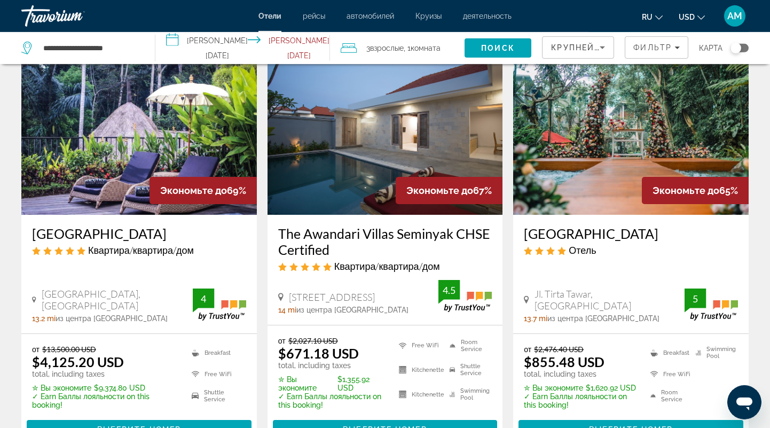
scroll to position [444, 0]
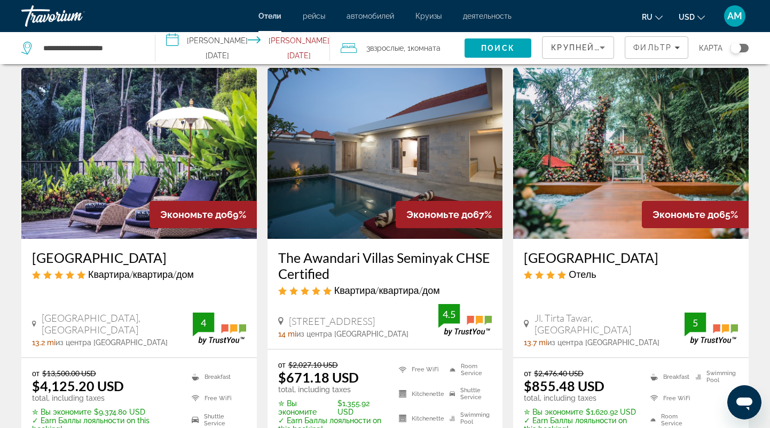
click at [362, 146] on img "Main content" at bounding box center [386, 153] width 236 height 171
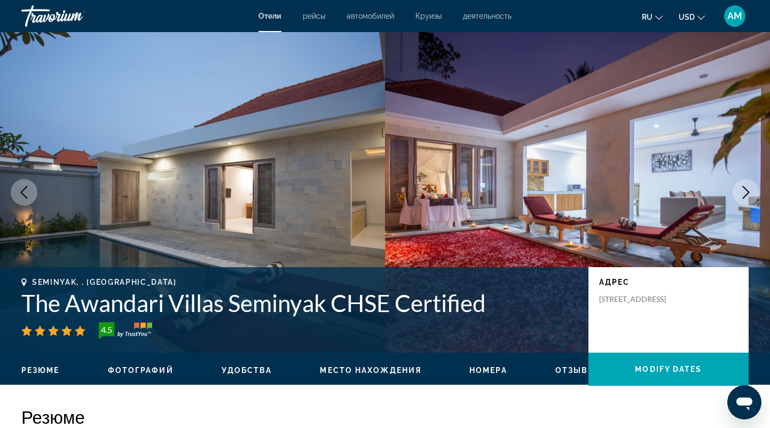
click at [746, 198] on icon "Next image" at bounding box center [746, 192] width 13 height 13
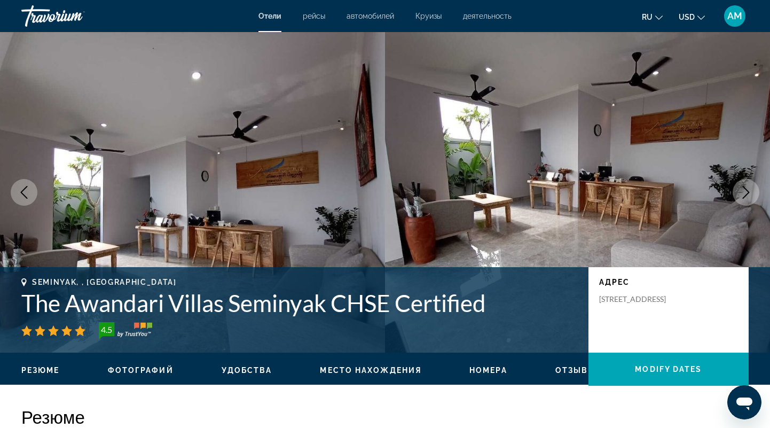
click at [746, 198] on icon "Next image" at bounding box center [746, 192] width 13 height 13
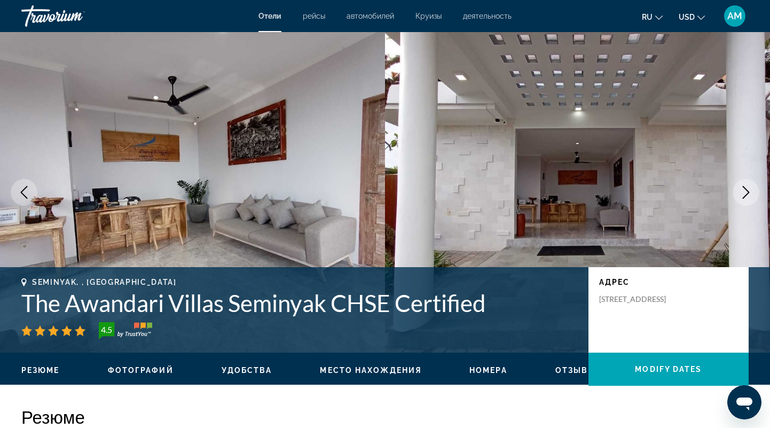
click at [746, 198] on icon "Next image" at bounding box center [746, 192] width 13 height 13
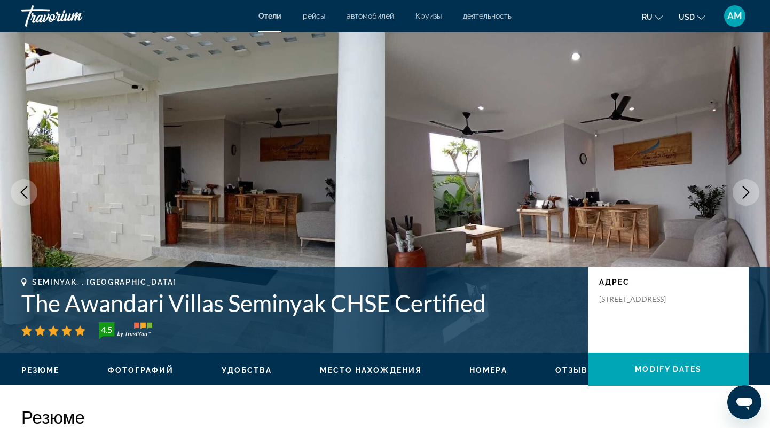
click at [746, 196] on icon "Next image" at bounding box center [746, 192] width 7 height 13
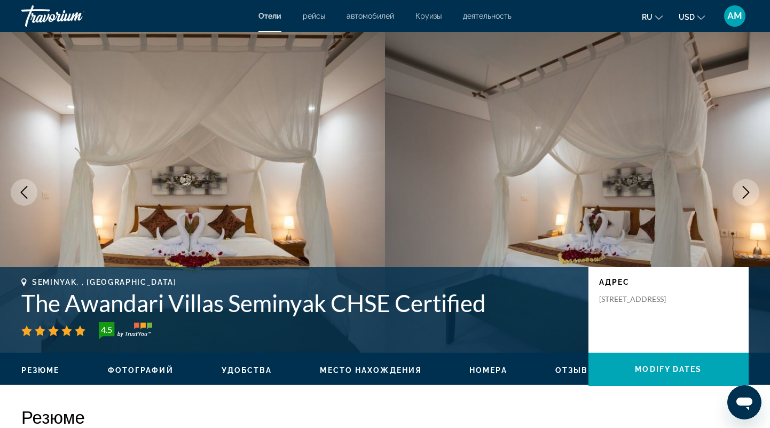
click at [746, 196] on icon "Next image" at bounding box center [746, 192] width 7 height 13
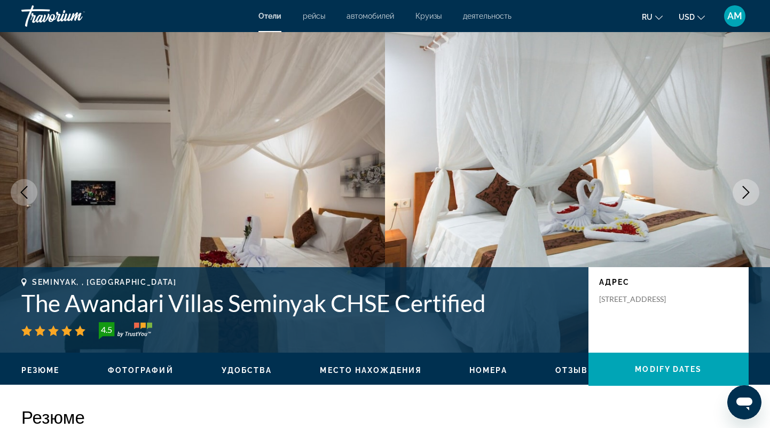
click at [746, 196] on icon "Next image" at bounding box center [746, 192] width 7 height 13
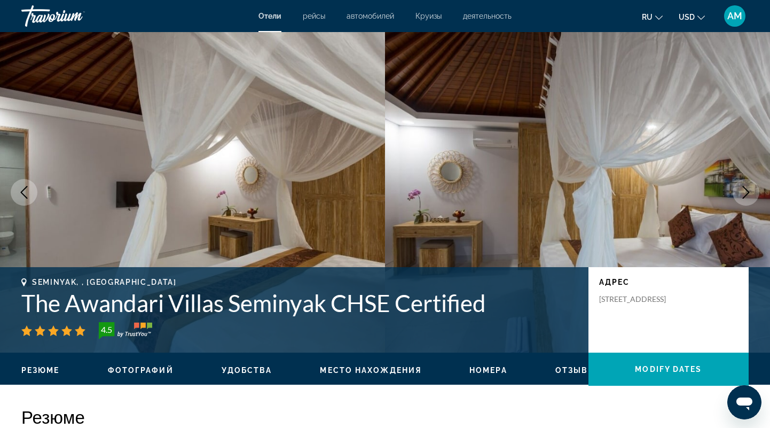
click at [746, 196] on icon "Next image" at bounding box center [746, 192] width 7 height 13
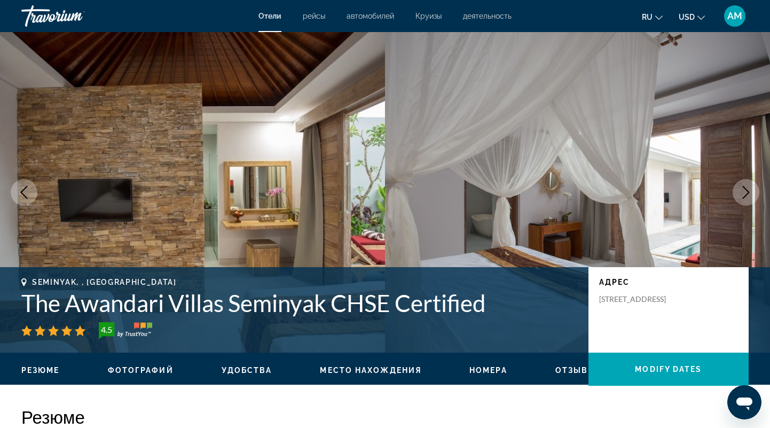
click at [746, 196] on icon "Next image" at bounding box center [746, 192] width 7 height 13
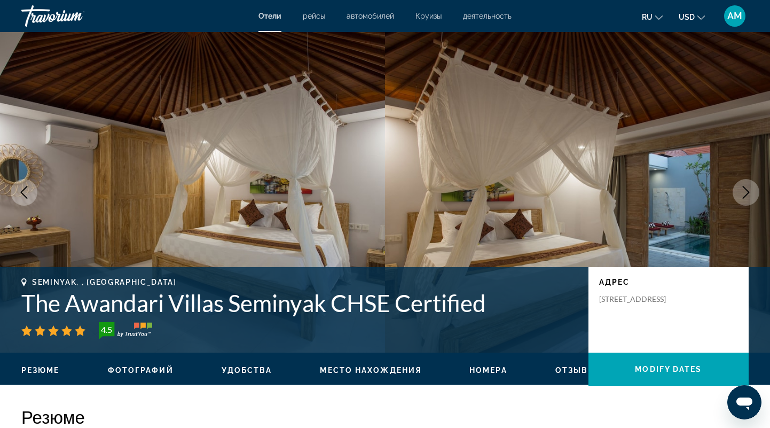
click at [746, 196] on icon "Next image" at bounding box center [746, 192] width 7 height 13
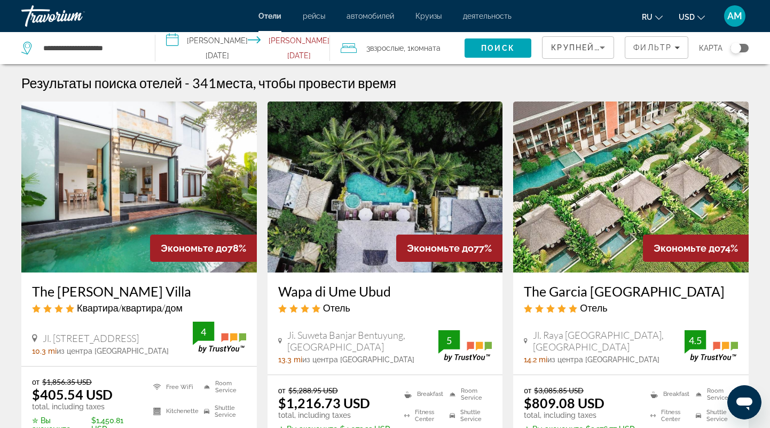
click at [619, 164] on img "Main content" at bounding box center [631, 186] width 236 height 171
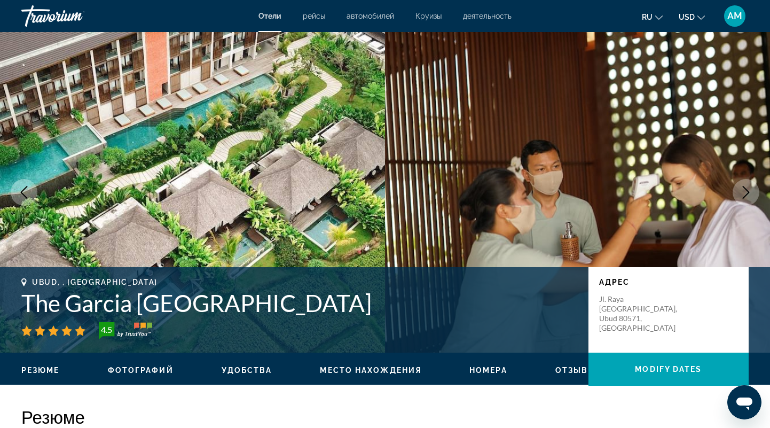
click at [740, 189] on icon "Next image" at bounding box center [746, 192] width 13 height 13
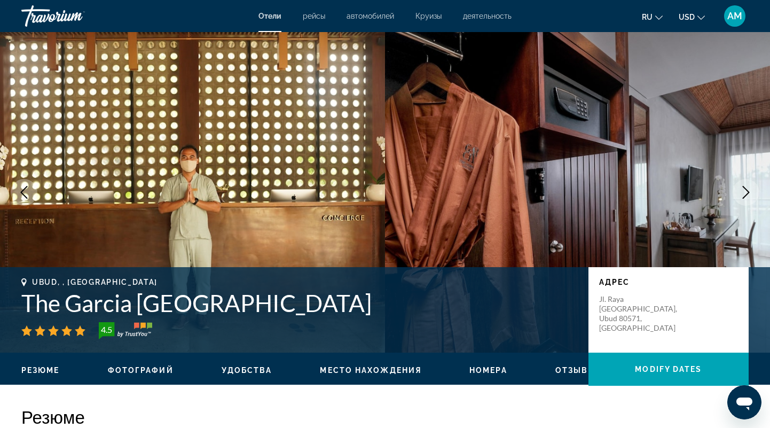
click at [740, 189] on icon "Next image" at bounding box center [746, 192] width 13 height 13
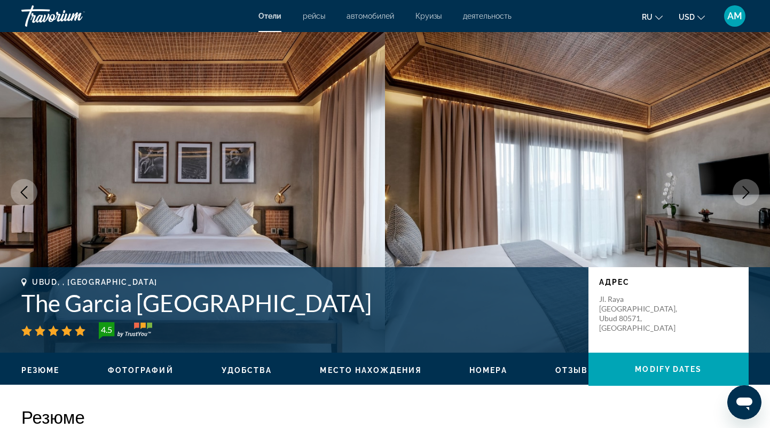
click at [740, 189] on icon "Next image" at bounding box center [746, 192] width 13 height 13
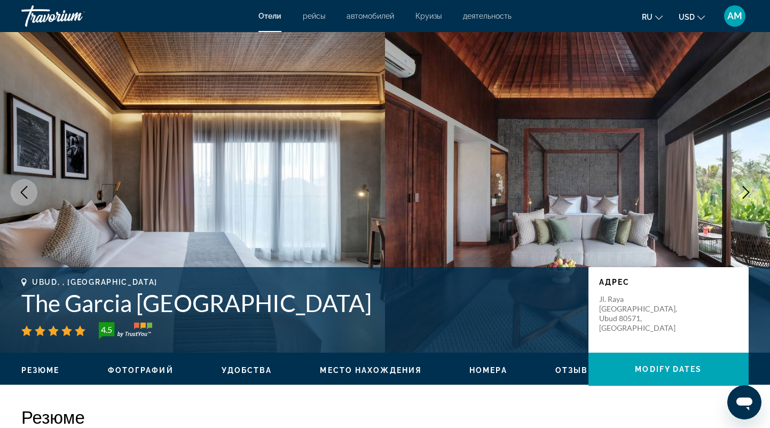
click at [740, 189] on icon "Next image" at bounding box center [746, 192] width 13 height 13
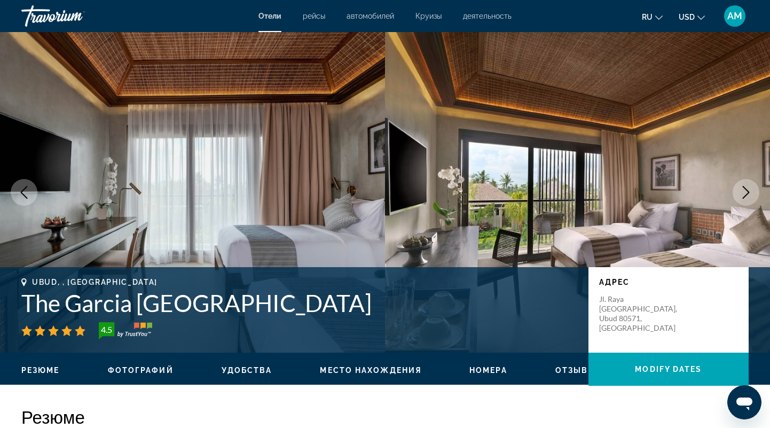
click at [740, 189] on icon "Next image" at bounding box center [746, 192] width 13 height 13
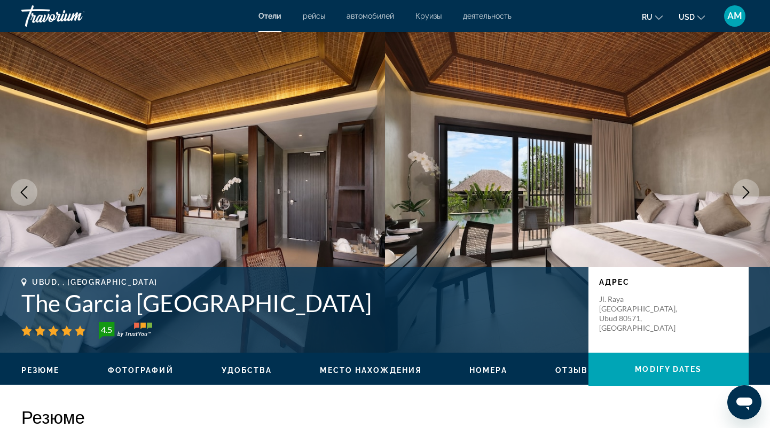
click at [740, 189] on icon "Next image" at bounding box center [746, 192] width 13 height 13
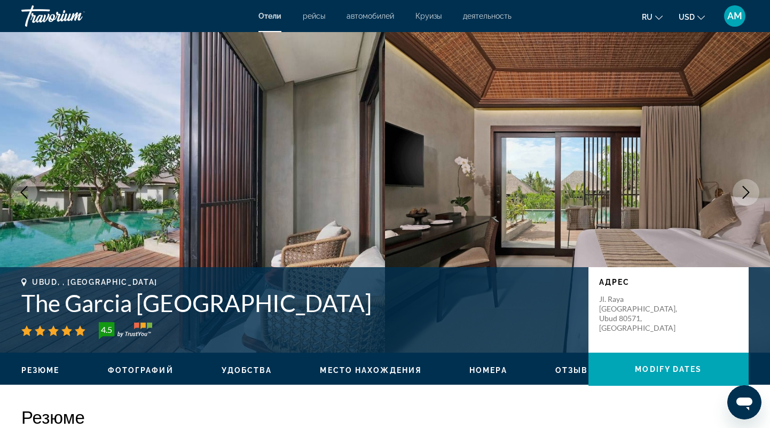
click at [740, 189] on icon "Next image" at bounding box center [746, 192] width 13 height 13
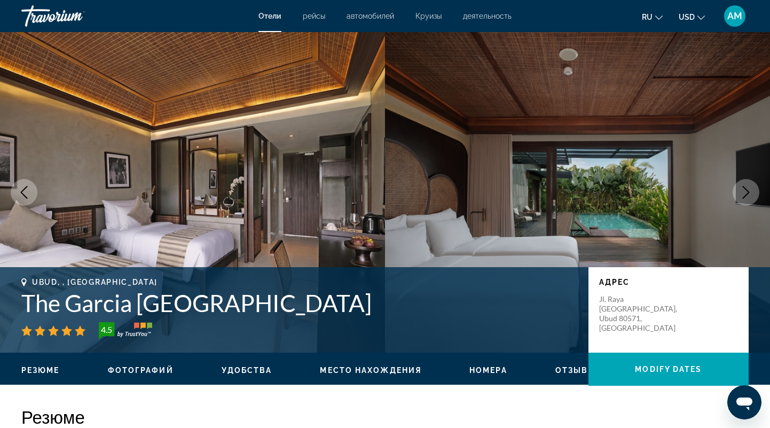
click at [740, 189] on icon "Next image" at bounding box center [746, 192] width 13 height 13
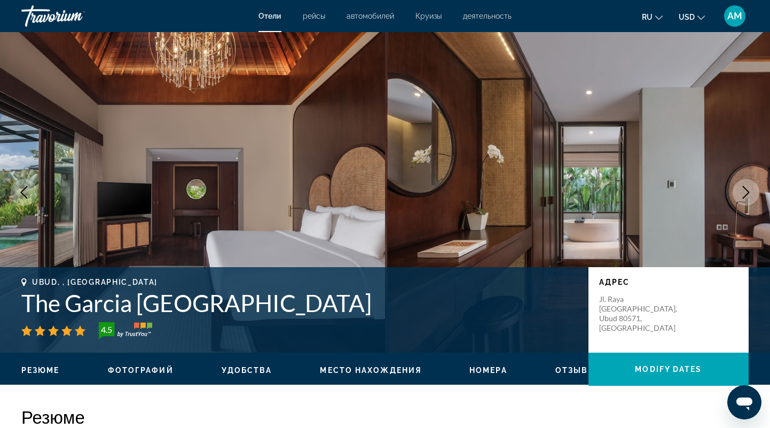
click at [740, 189] on icon "Next image" at bounding box center [746, 192] width 13 height 13
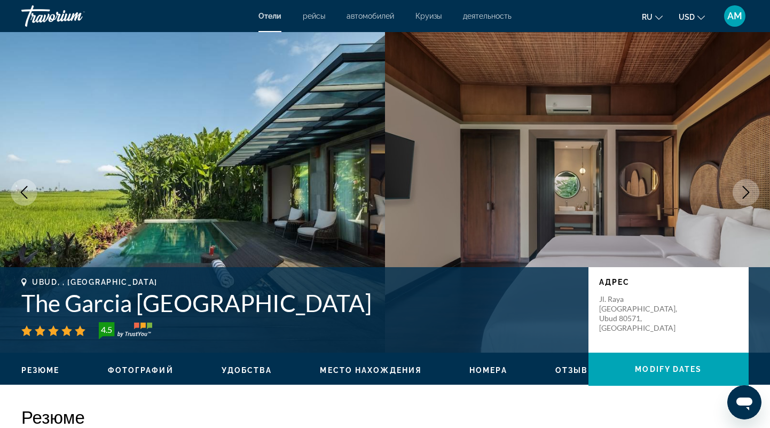
click at [740, 189] on icon "Next image" at bounding box center [746, 192] width 13 height 13
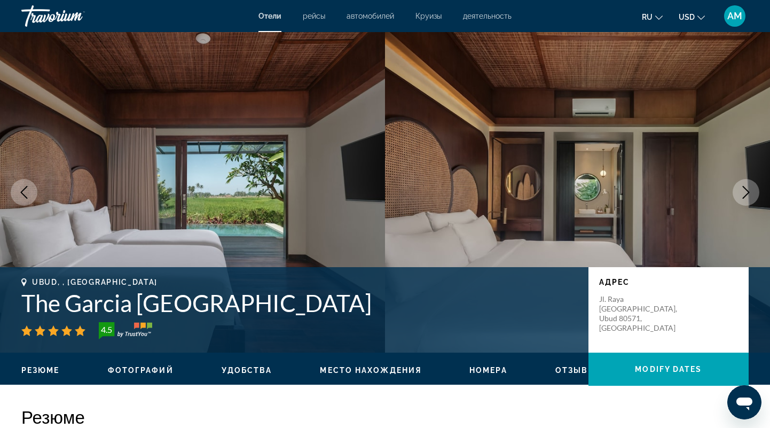
click at [740, 189] on icon "Next image" at bounding box center [746, 192] width 13 height 13
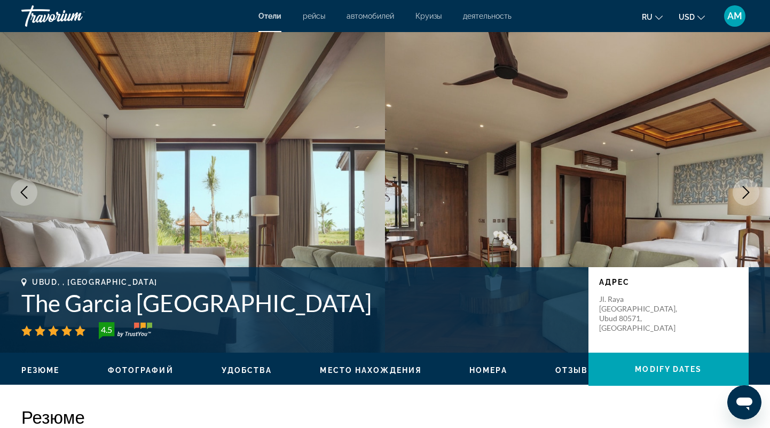
click at [740, 189] on icon "Next image" at bounding box center [746, 192] width 13 height 13
